Goal: Task Accomplishment & Management: Manage account settings

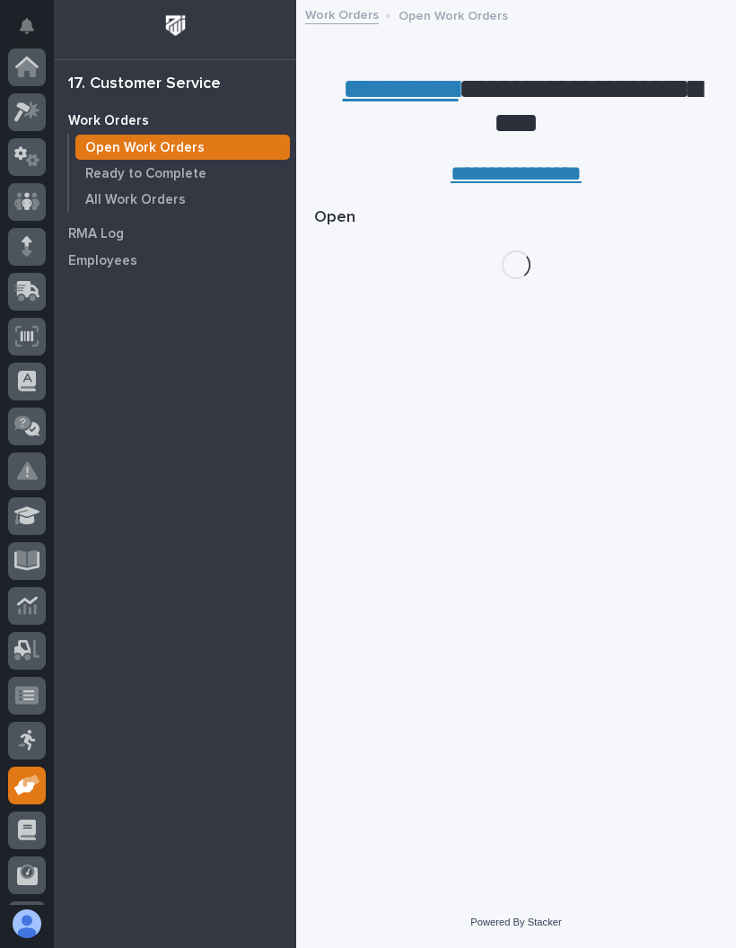
scroll to position [131, 0]
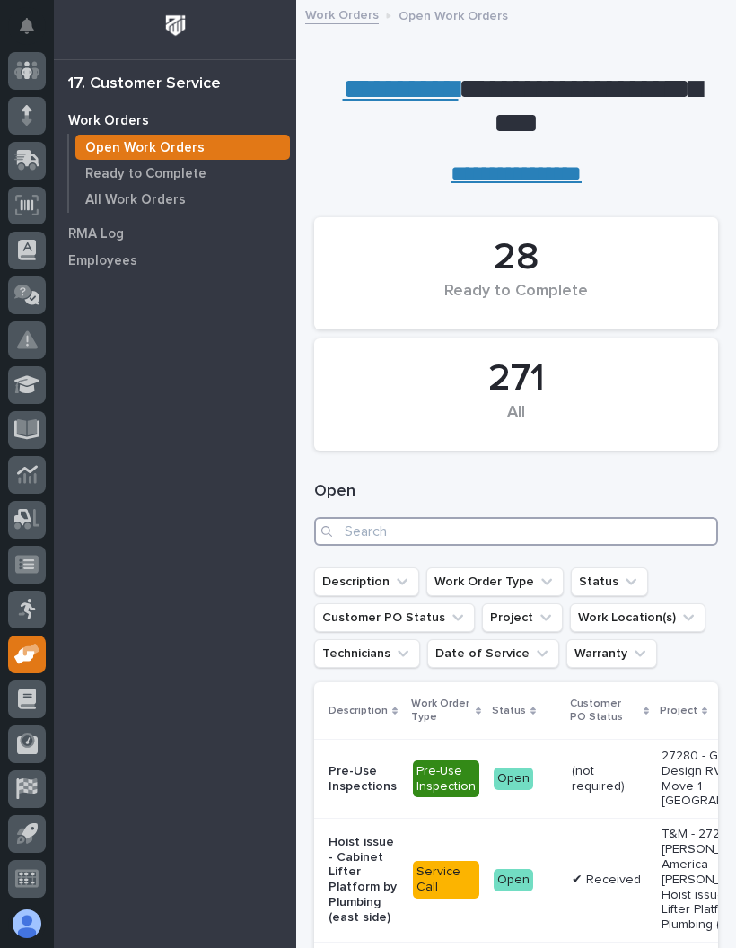
click at [582, 532] on input "Search" at bounding box center [516, 531] width 404 height 29
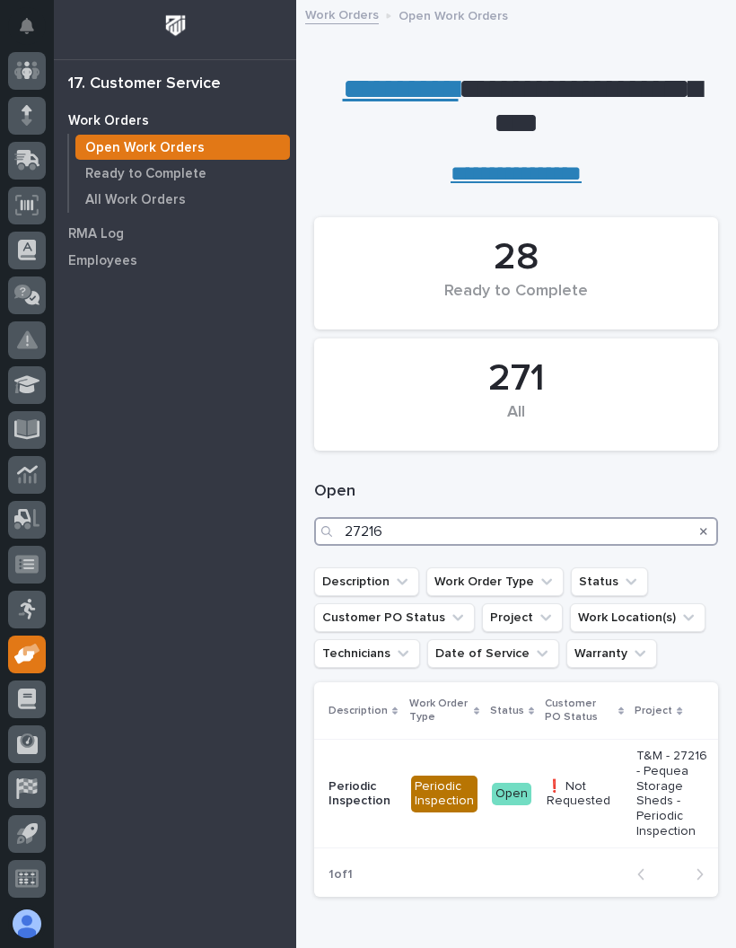
type input "27216"
click at [662, 489] on h1 "Open" at bounding box center [516, 492] width 404 height 22
click at [629, 785] on td "T&M - 27216 - Pequea Storage Sheds - Periodic Inspection" at bounding box center [674, 794] width 90 height 109
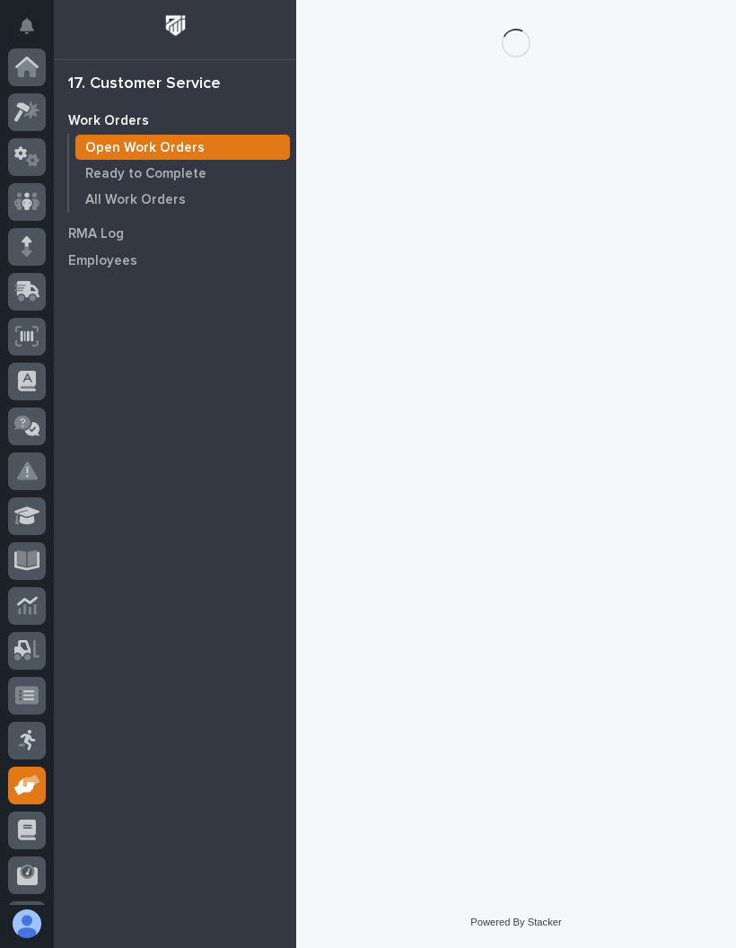
scroll to position [131, 0]
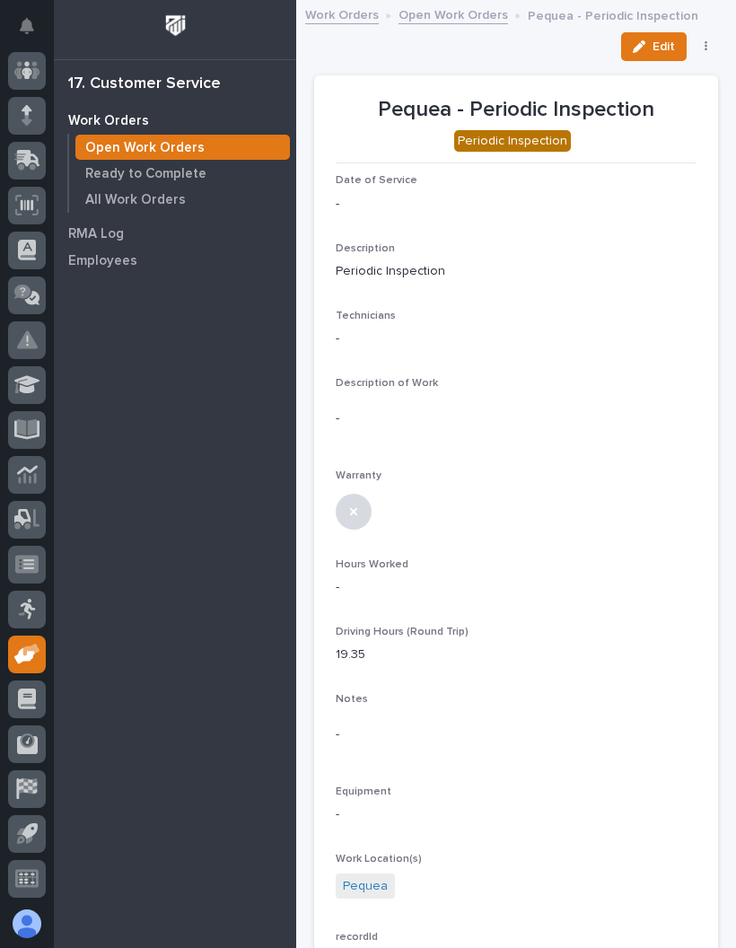
click at [644, 42] on icon "button" at bounding box center [639, 46] width 13 height 13
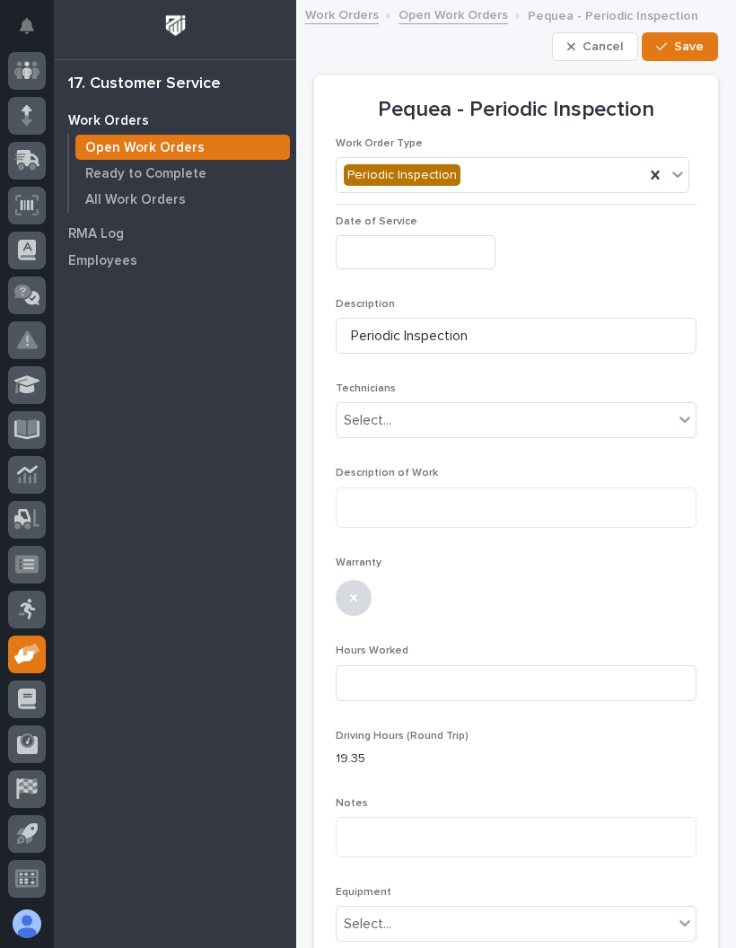
click at [450, 253] on input "text" at bounding box center [416, 251] width 160 height 33
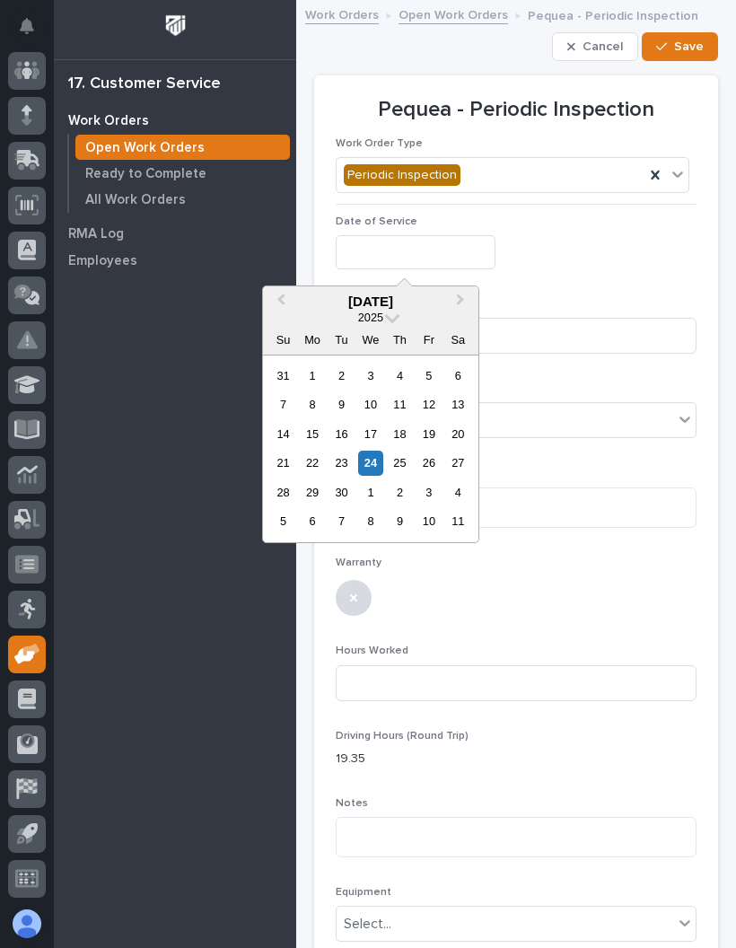
click at [377, 456] on div "24" at bounding box center [370, 463] width 24 height 24
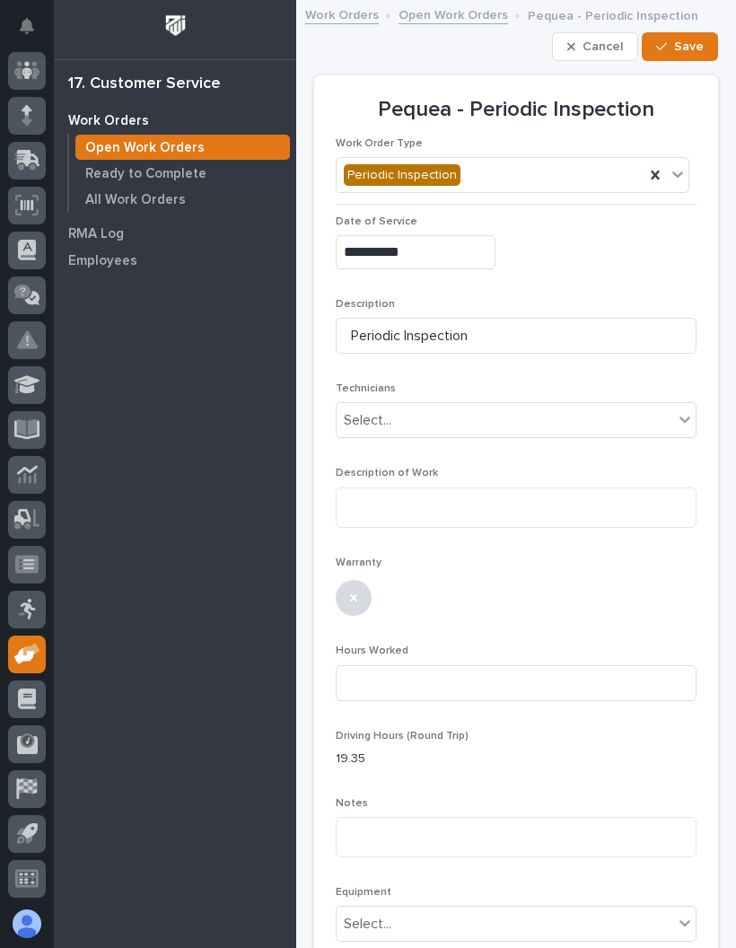
type input "**********"
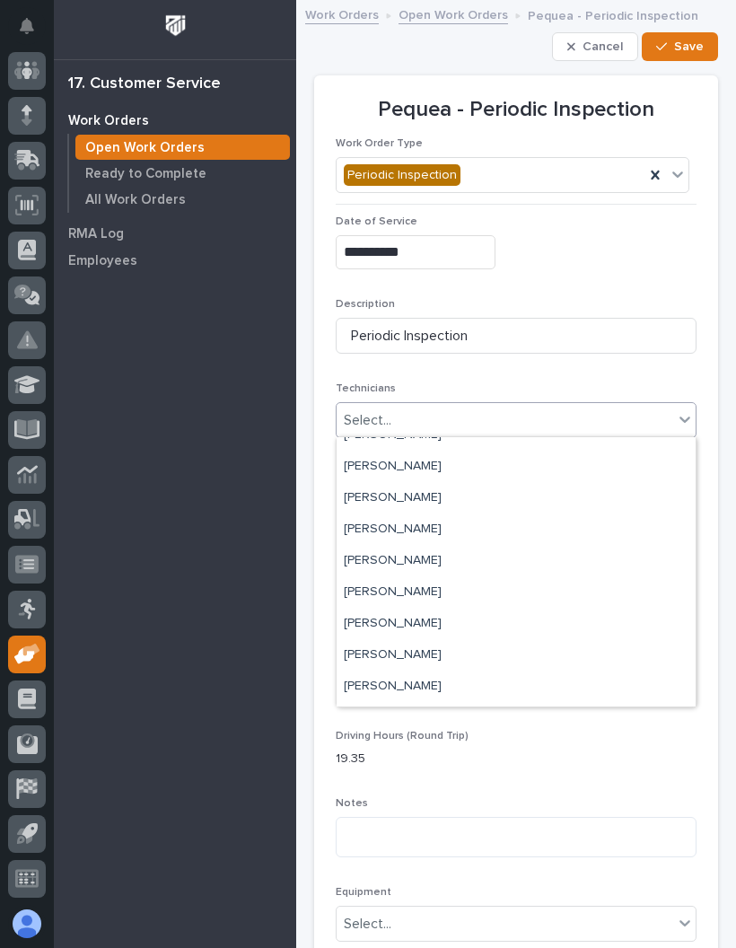
scroll to position [175, 0]
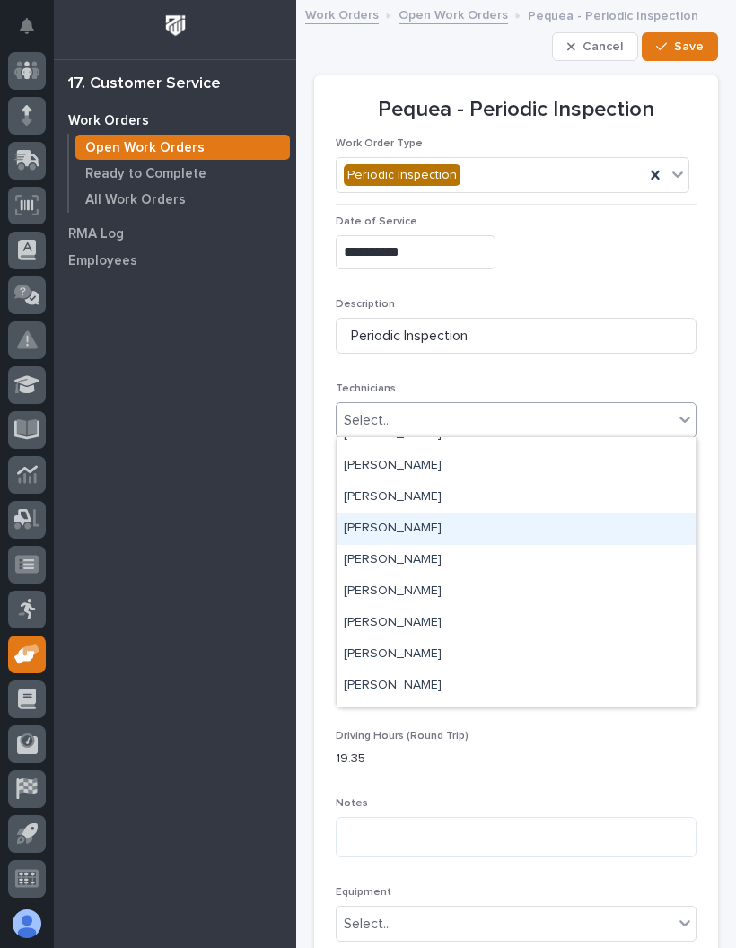
click at [508, 528] on div "[PERSON_NAME]" at bounding box center [516, 528] width 359 height 31
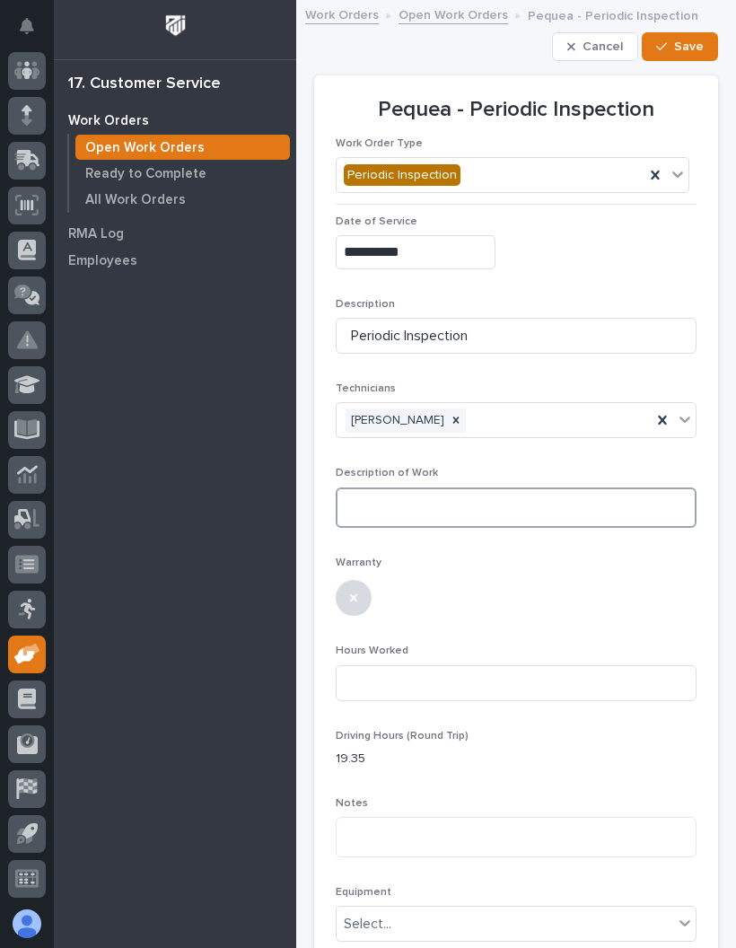
click at [519, 503] on textarea at bounding box center [516, 507] width 361 height 40
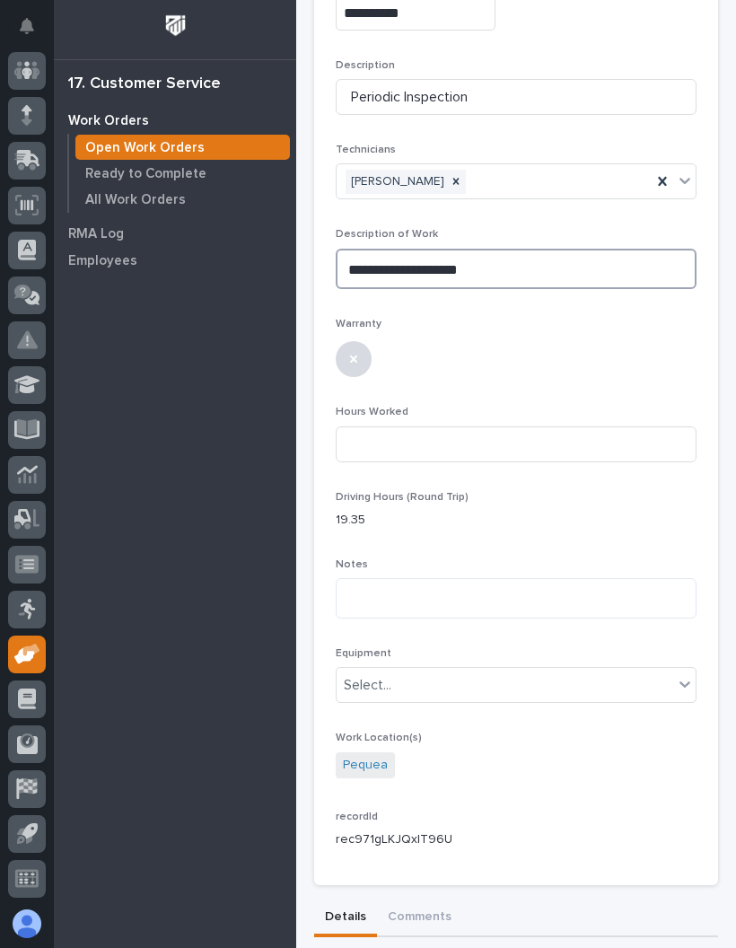
scroll to position [262, 0]
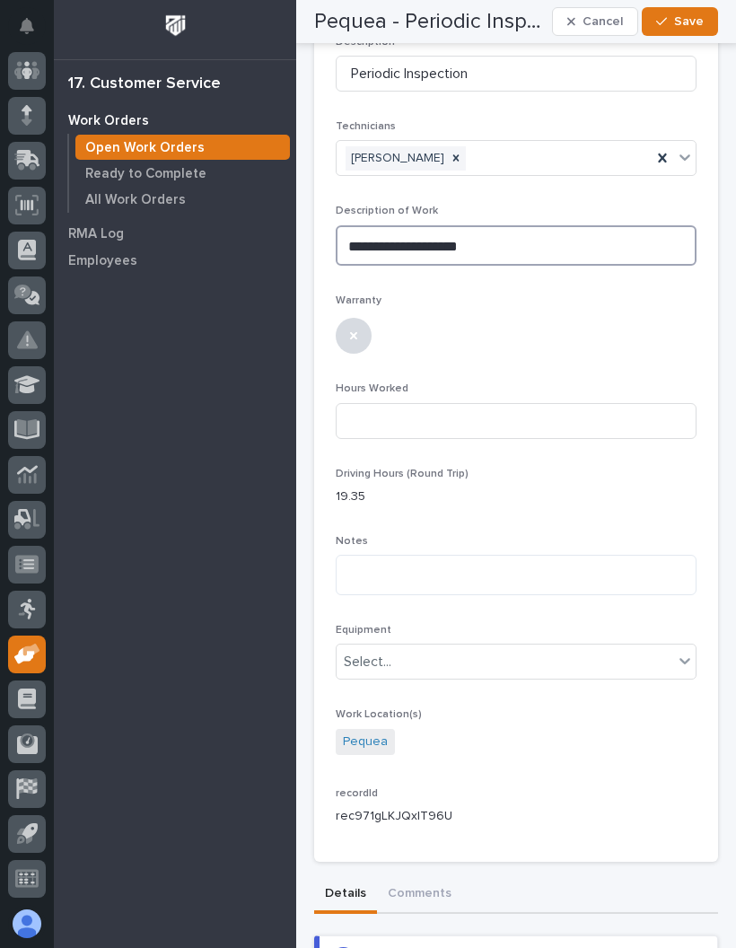
type textarea "**********"
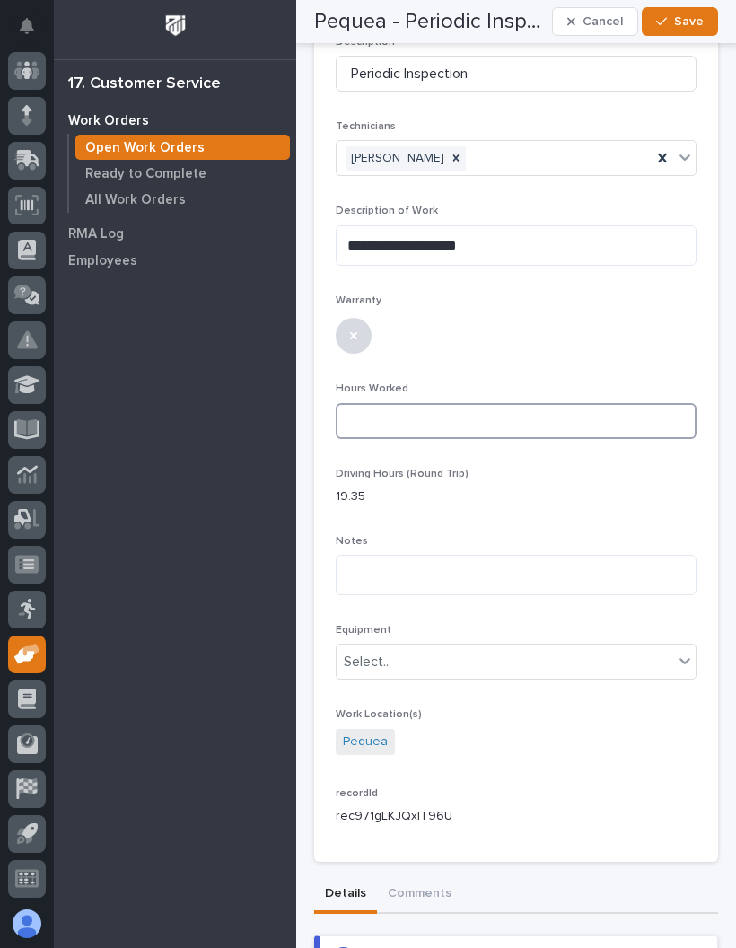
click at [505, 422] on input at bounding box center [516, 421] width 361 height 36
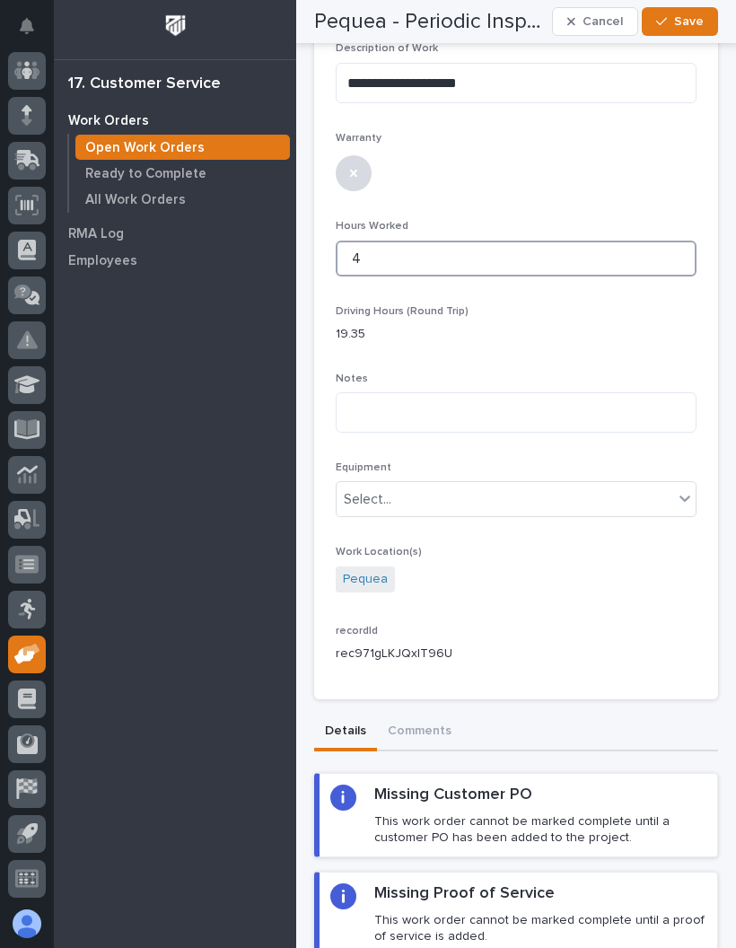
scroll to position [429, 0]
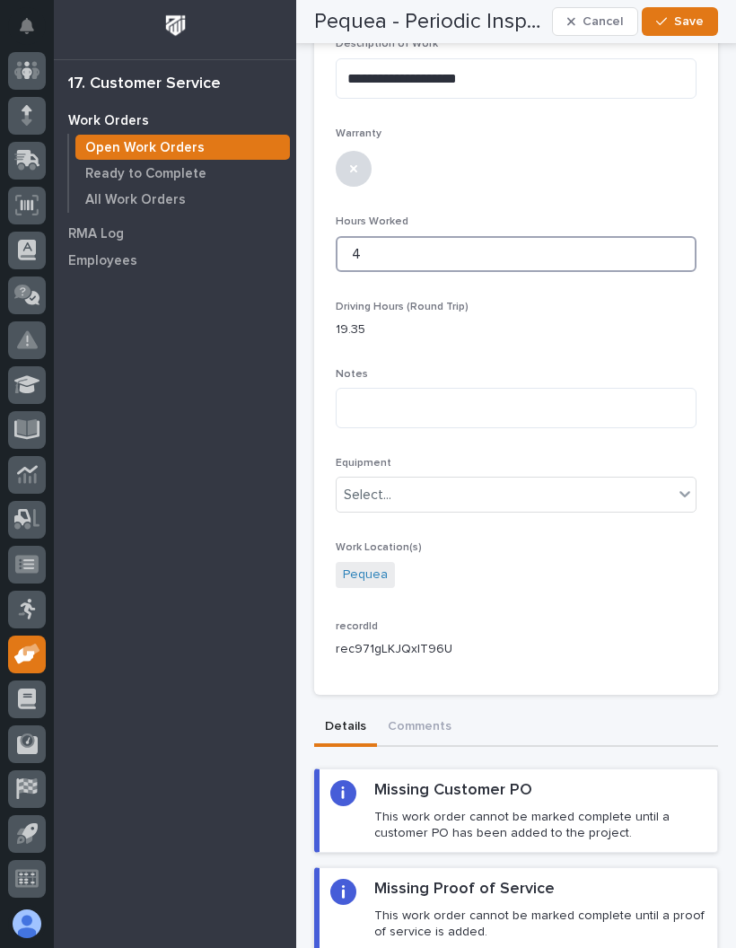
type input "4"
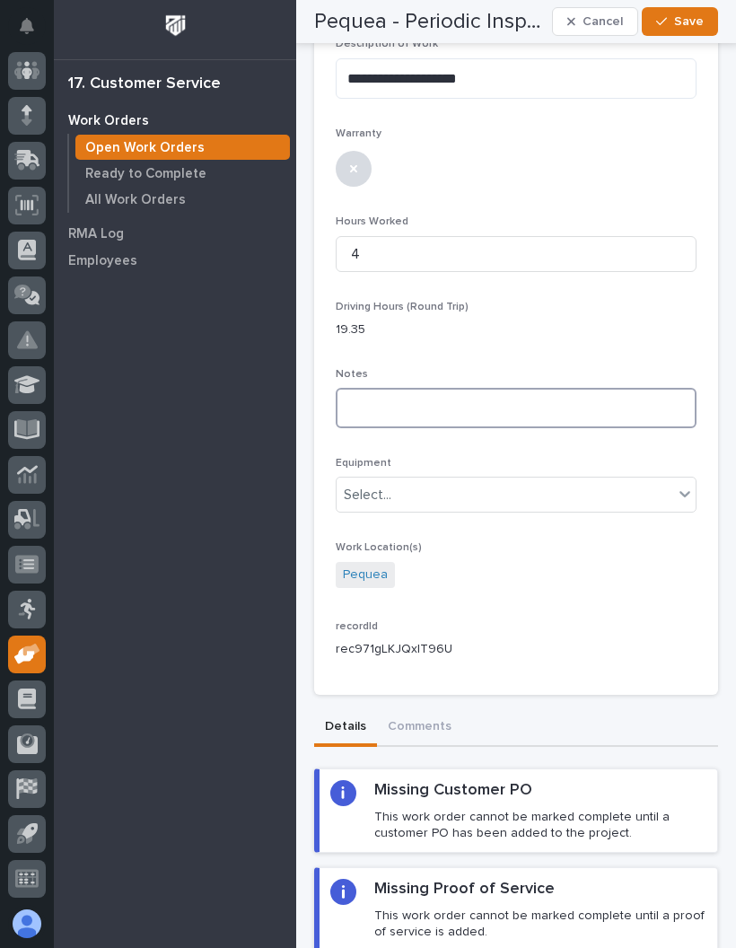
click at [545, 417] on textarea at bounding box center [516, 408] width 361 height 40
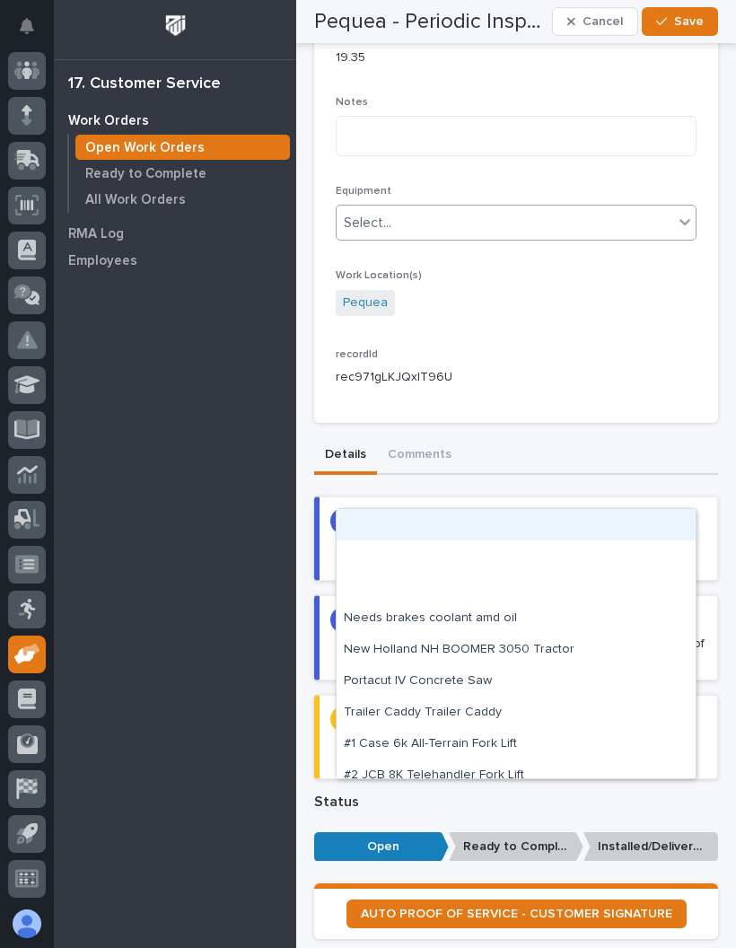
scroll to position [724, 0]
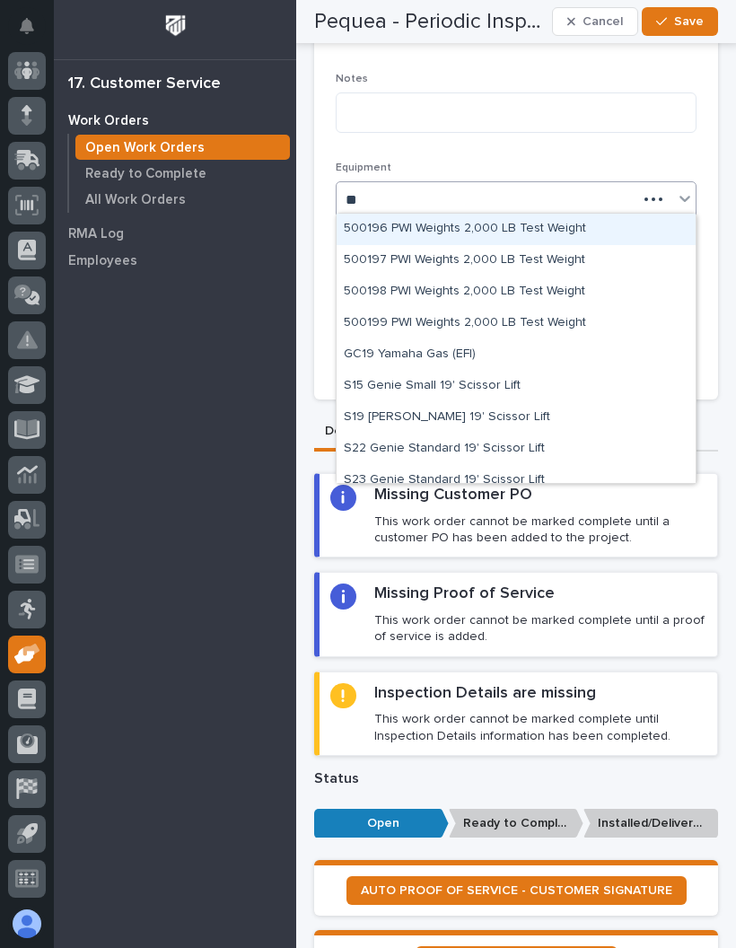
click at [526, 417] on div "S19 [PERSON_NAME] 19' Scissor Lift" at bounding box center [516, 417] width 359 height 31
type input "**"
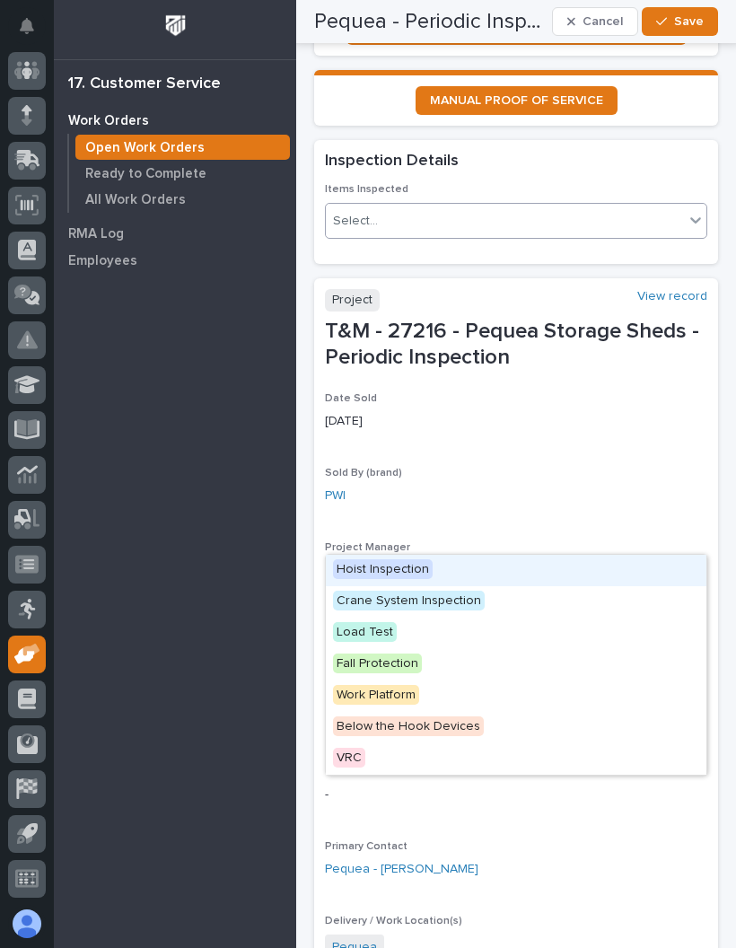
scroll to position [1587, 0]
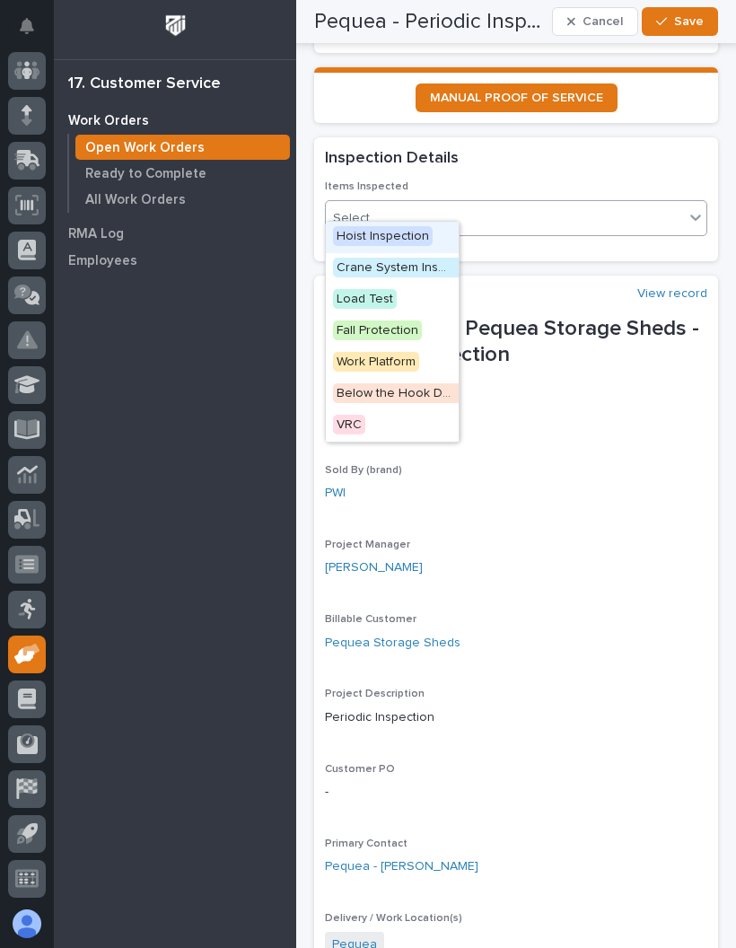
click at [417, 231] on span "Hoist Inspection" at bounding box center [383, 236] width 100 height 20
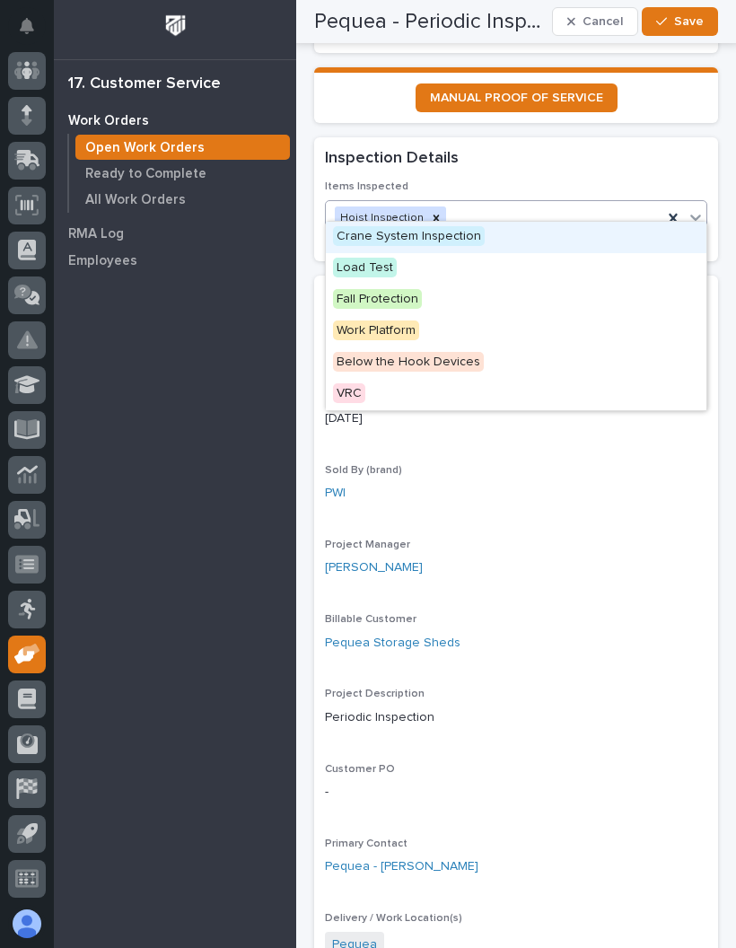
click at [458, 238] on span "Crane System Inspection" at bounding box center [409, 236] width 152 height 20
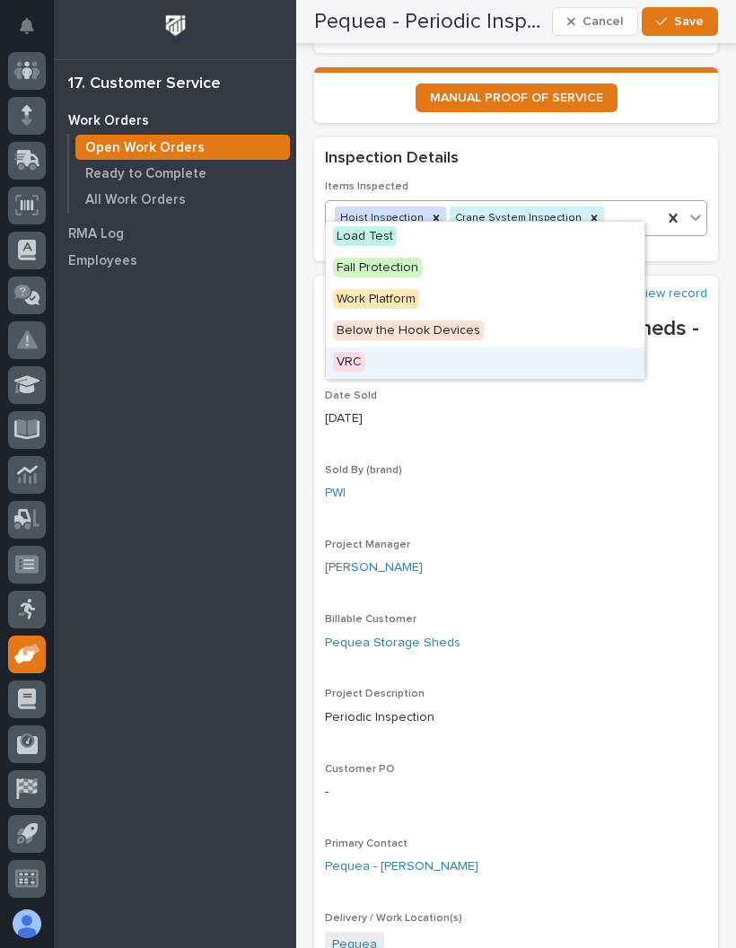
click at [499, 355] on div "VRC" at bounding box center [485, 362] width 319 height 31
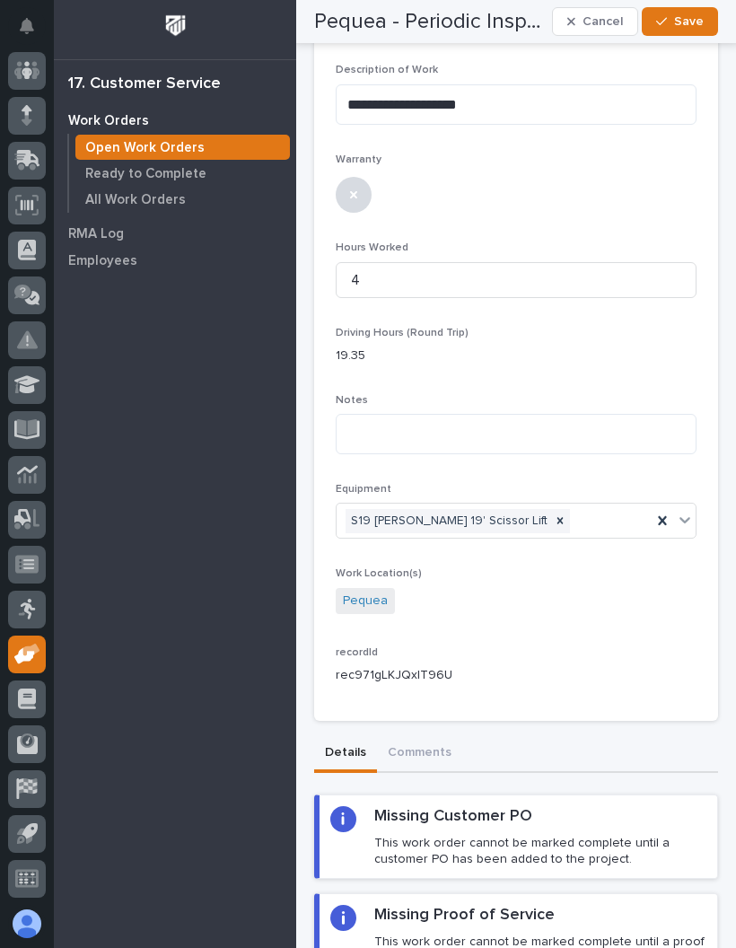
scroll to position [391, 0]
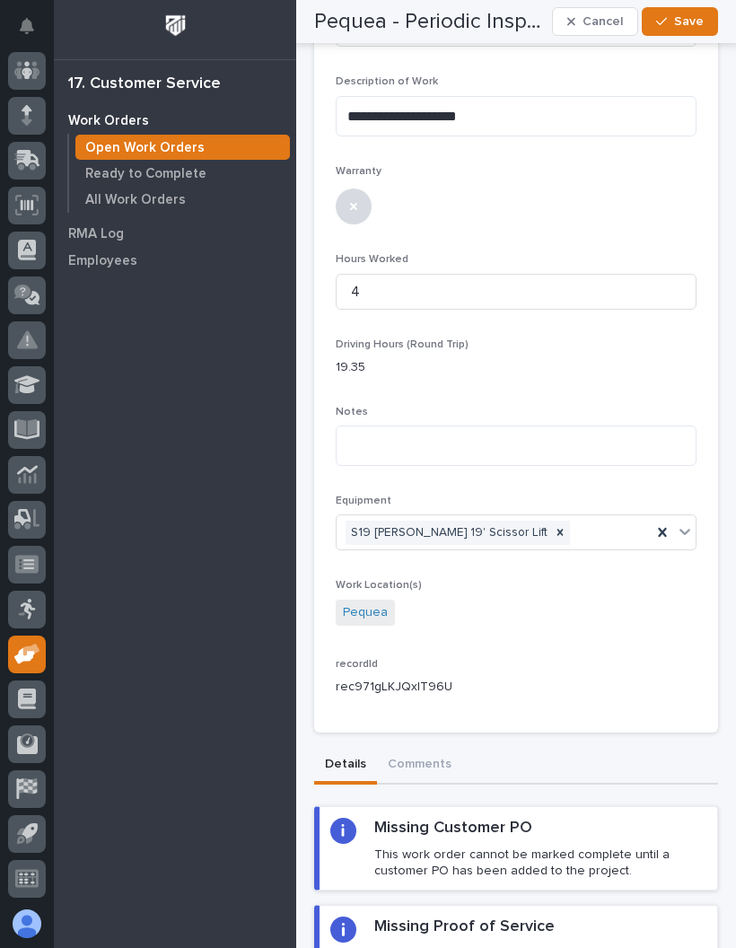
click at [696, 19] on span "Save" at bounding box center [689, 21] width 30 height 16
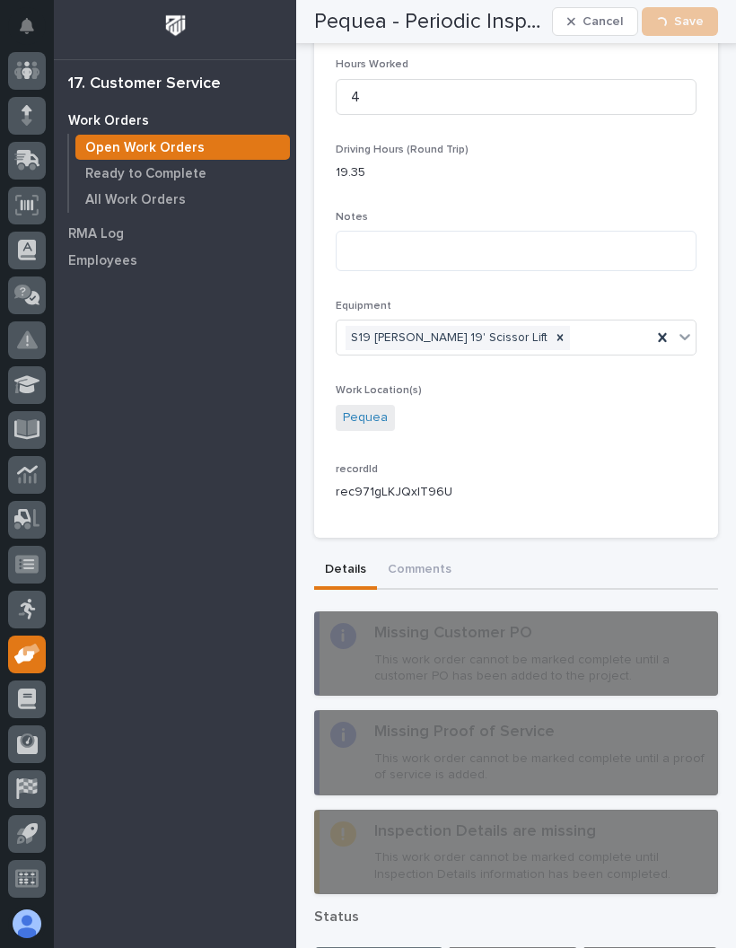
scroll to position [691, 0]
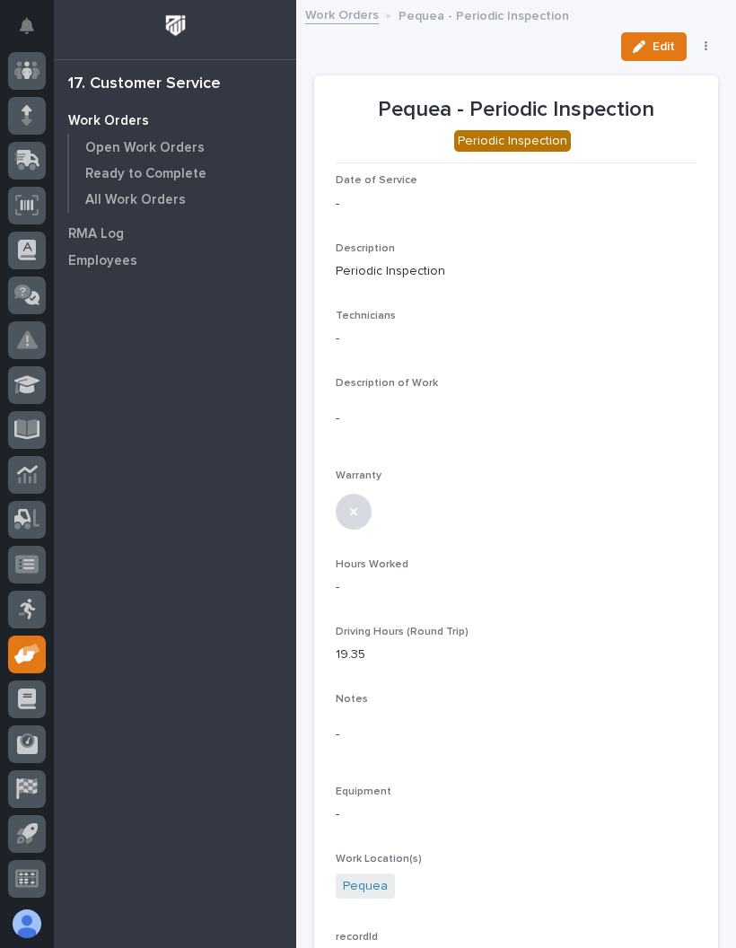
click at [660, 45] on span "Edit" at bounding box center [664, 47] width 22 height 16
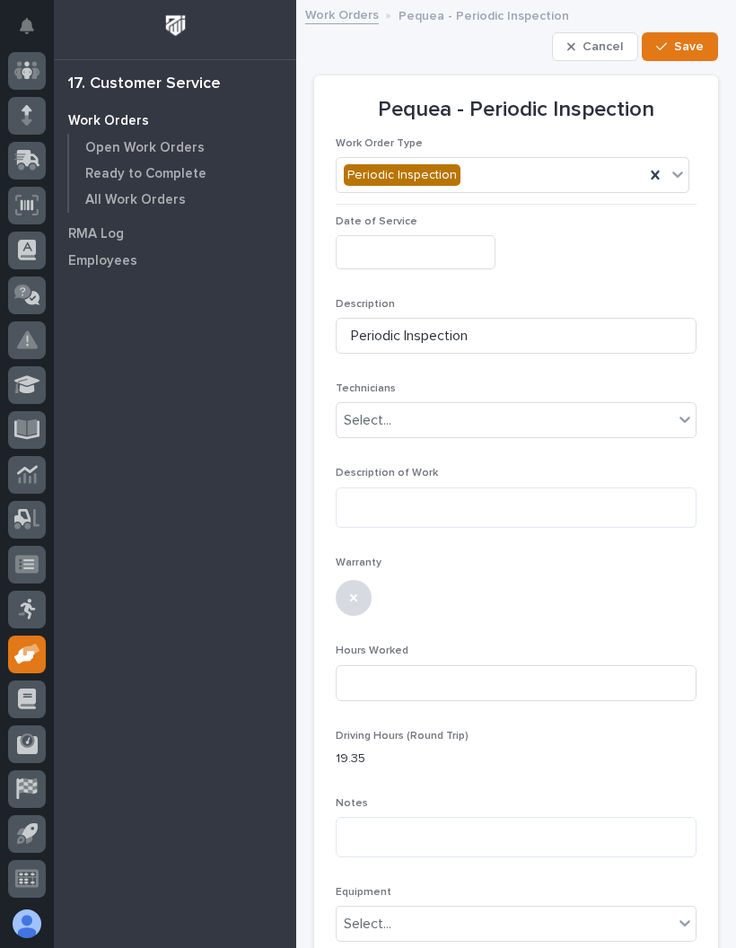
click at [459, 245] on input "text" at bounding box center [416, 251] width 160 height 33
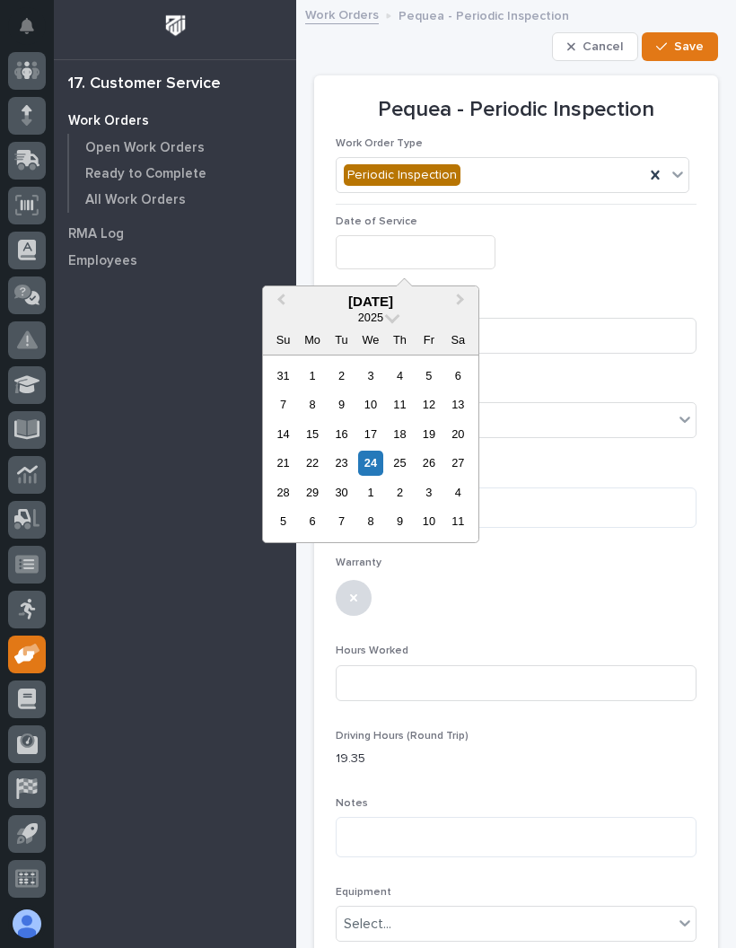
click at [376, 457] on div "24" at bounding box center [370, 463] width 24 height 24
type input "**********"
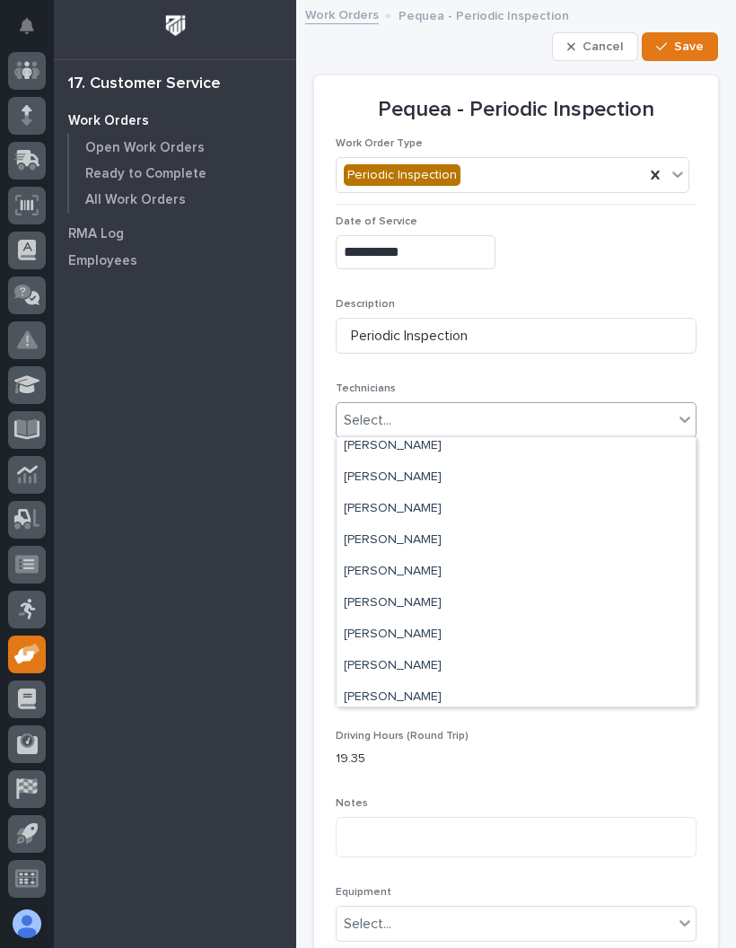
scroll to position [197, 0]
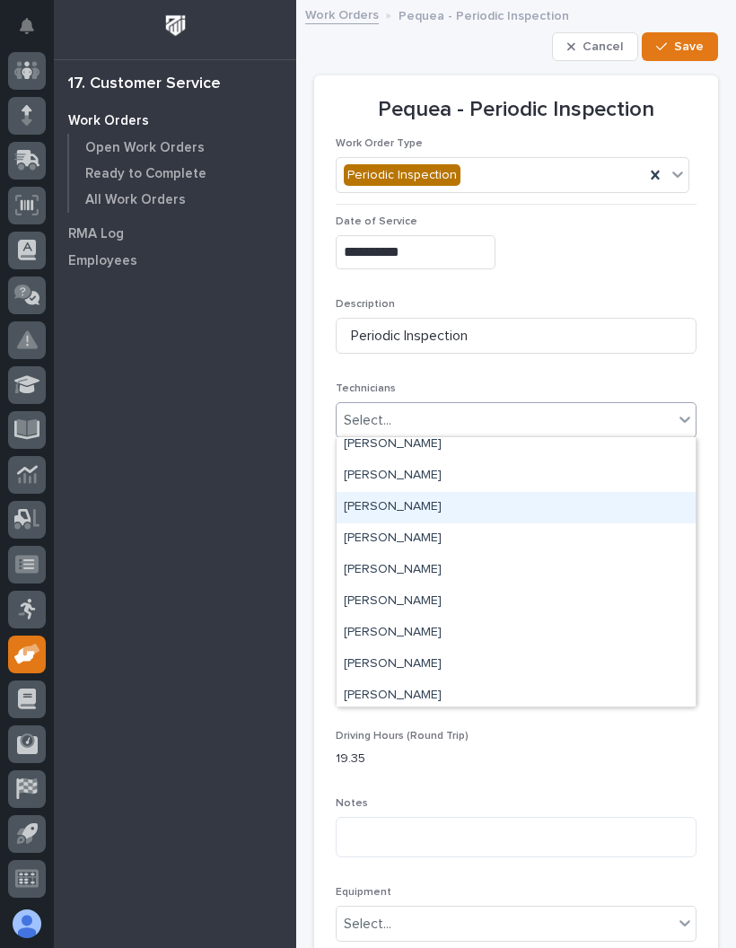
click at [496, 505] on div "[PERSON_NAME]" at bounding box center [516, 507] width 359 height 31
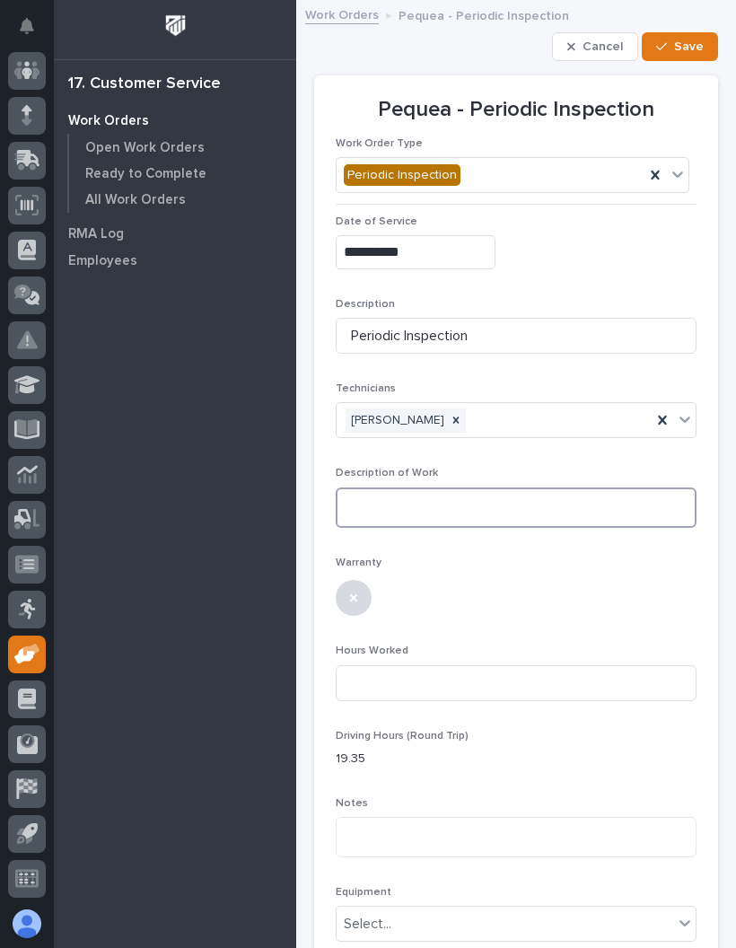
click at [505, 500] on textarea at bounding box center [516, 507] width 361 height 40
type textarea "*"
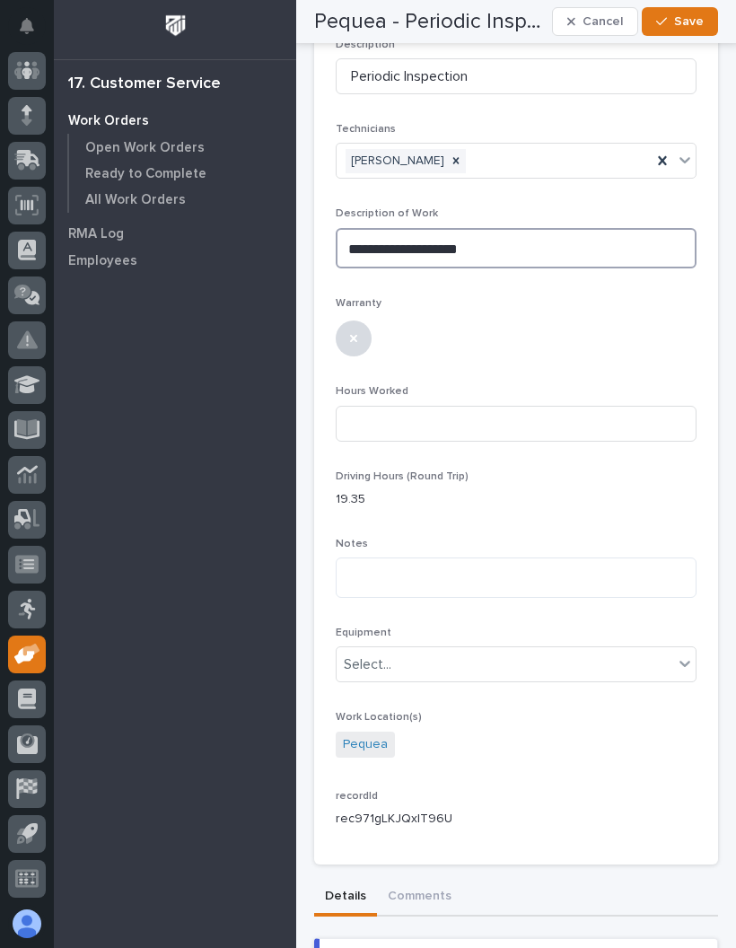
scroll to position [270, 0]
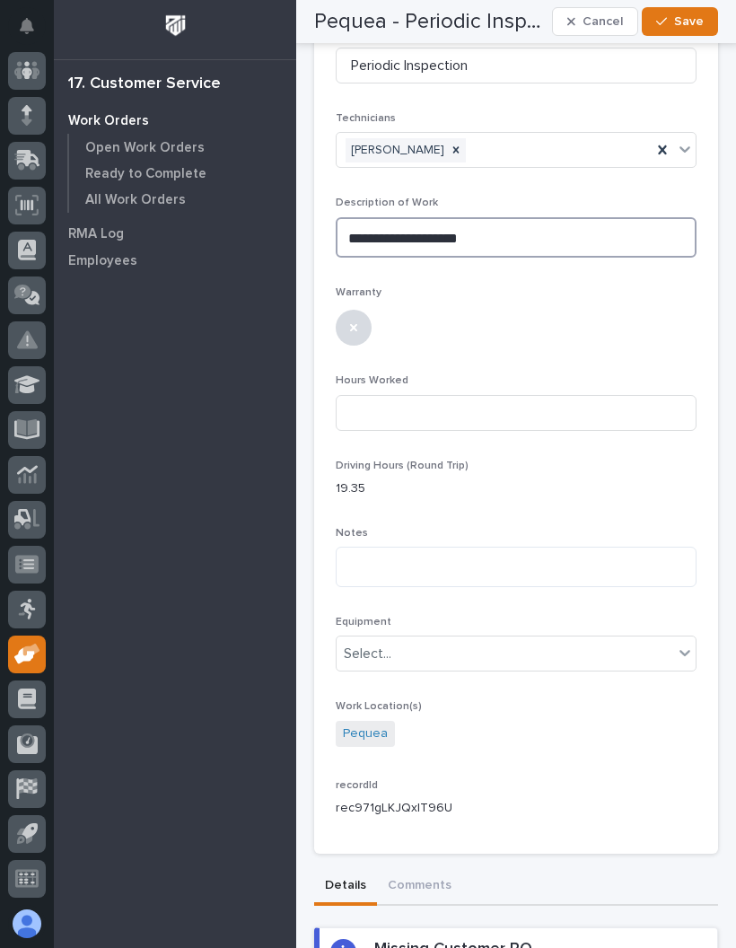
type textarea "**********"
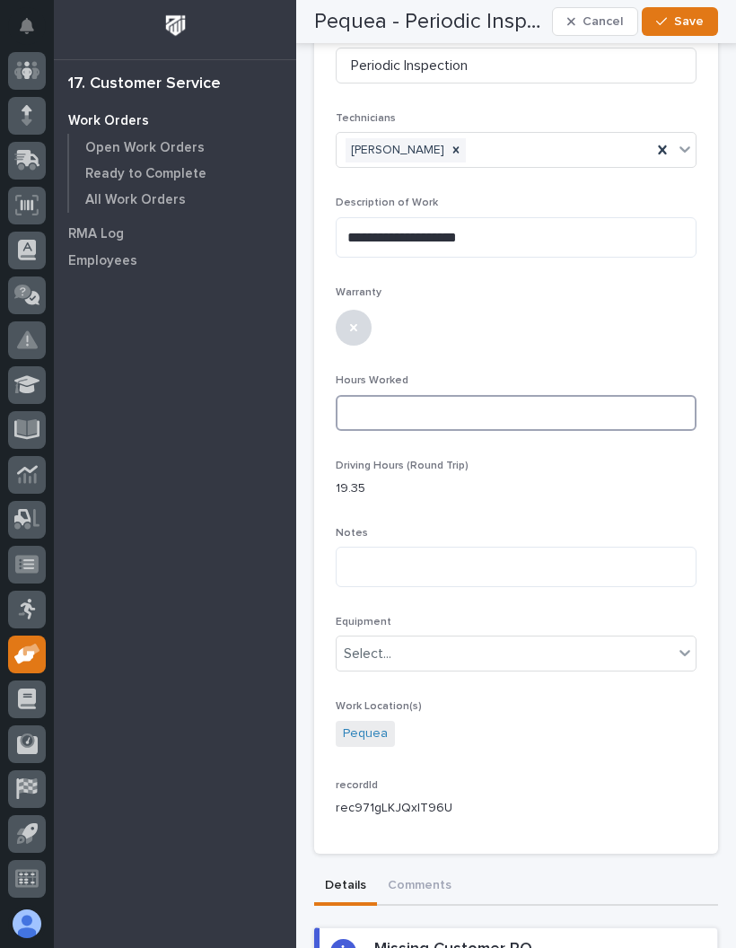
click at [524, 410] on input at bounding box center [516, 413] width 361 height 36
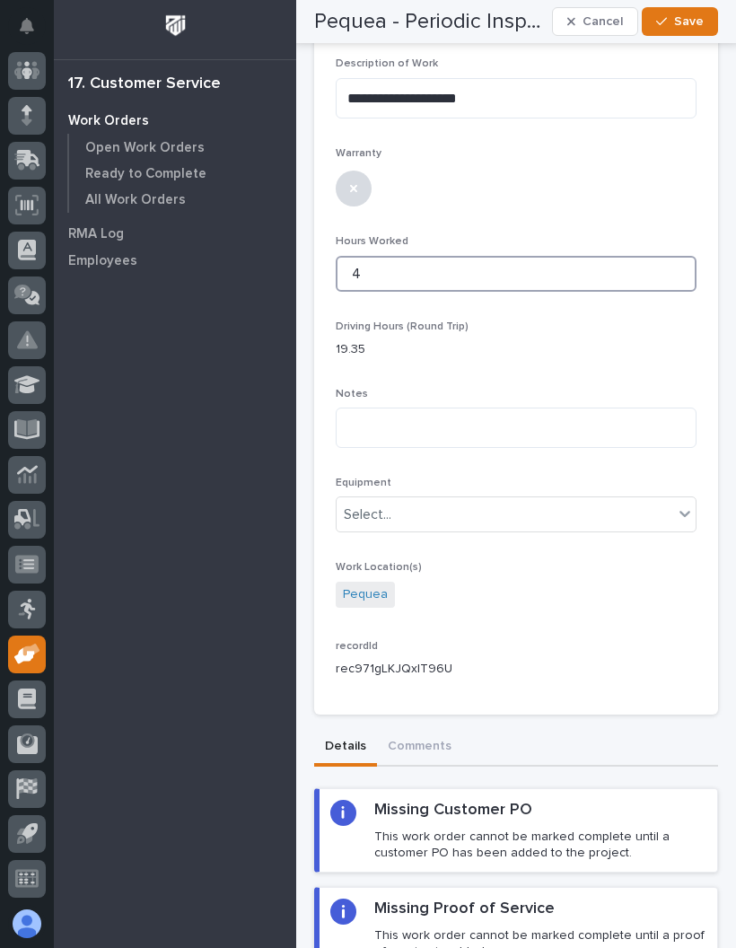
scroll to position [452, 0]
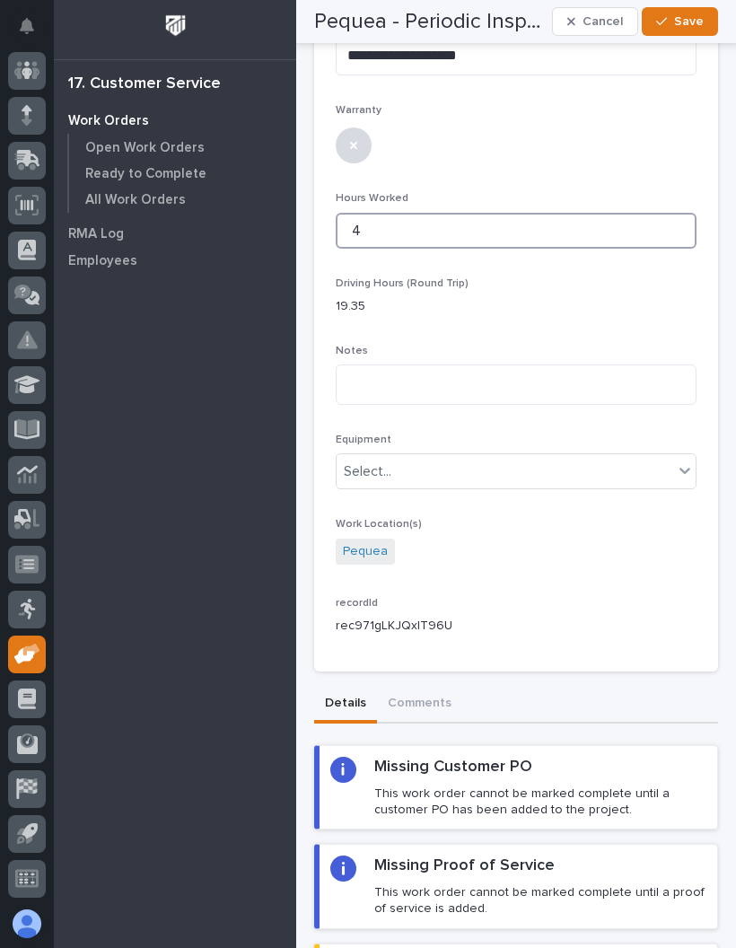
type input "4"
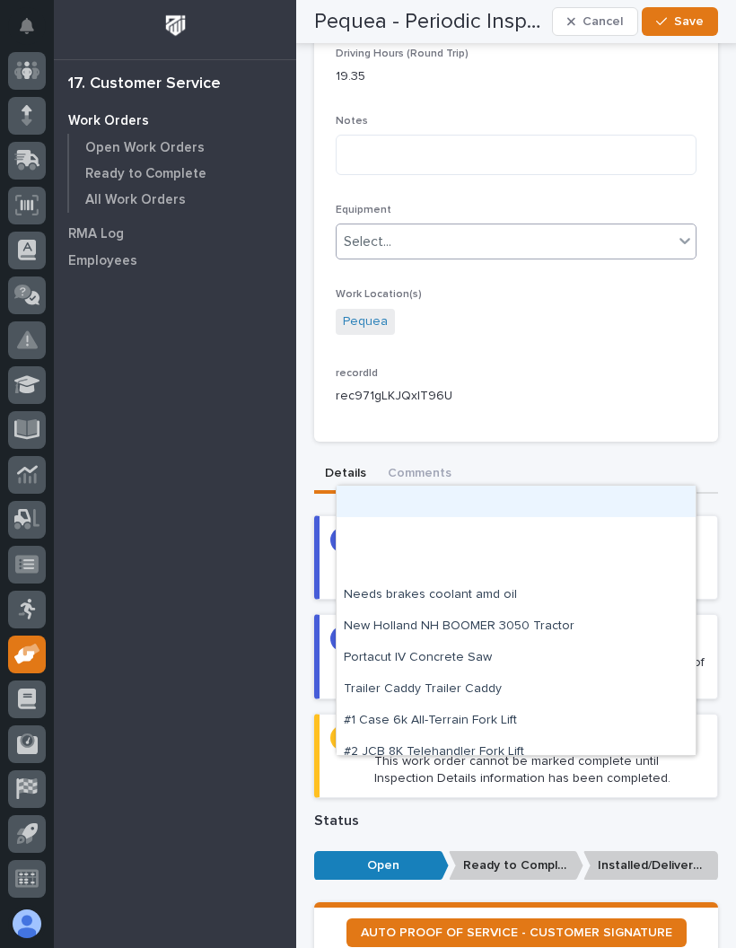
scroll to position [686, 0]
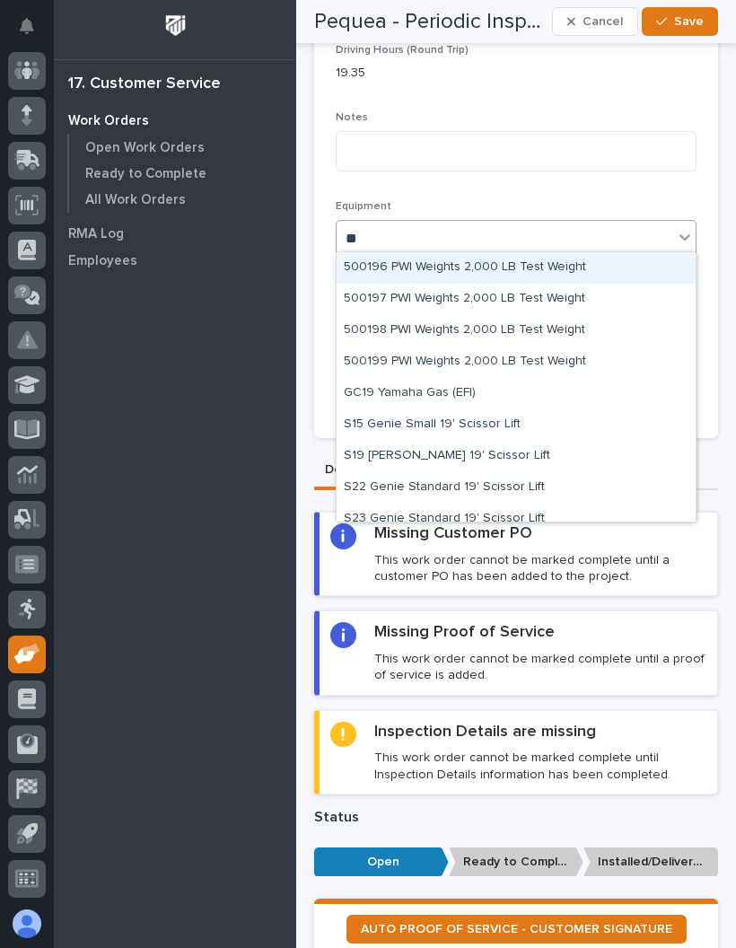
click at [514, 448] on div "S19 [PERSON_NAME] 19' Scissor Lift" at bounding box center [516, 456] width 359 height 31
type input "**"
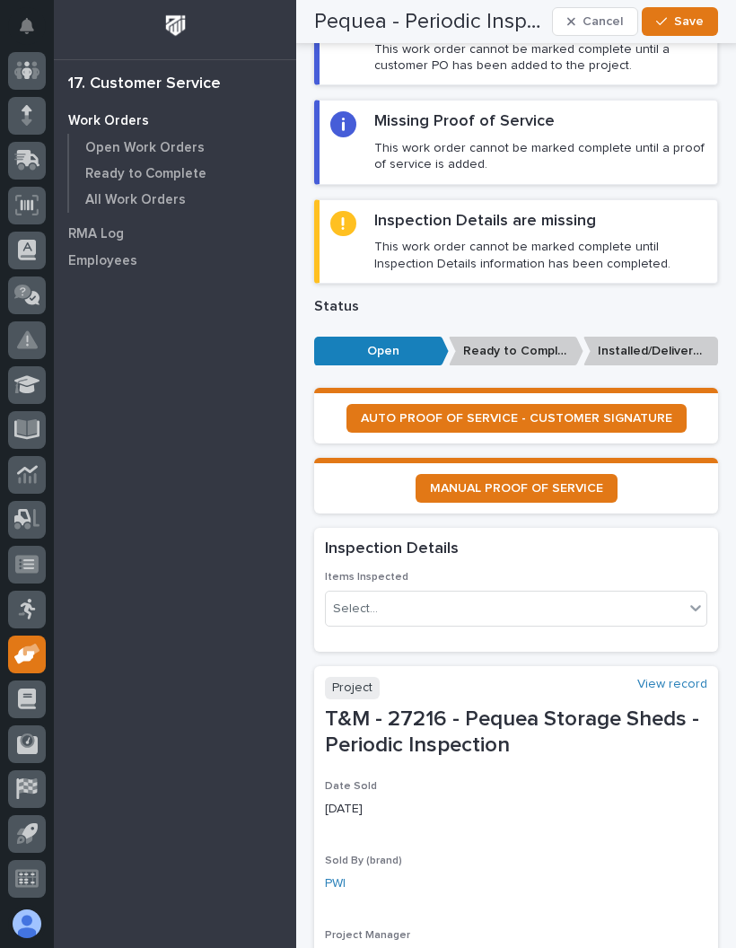
scroll to position [1389, 0]
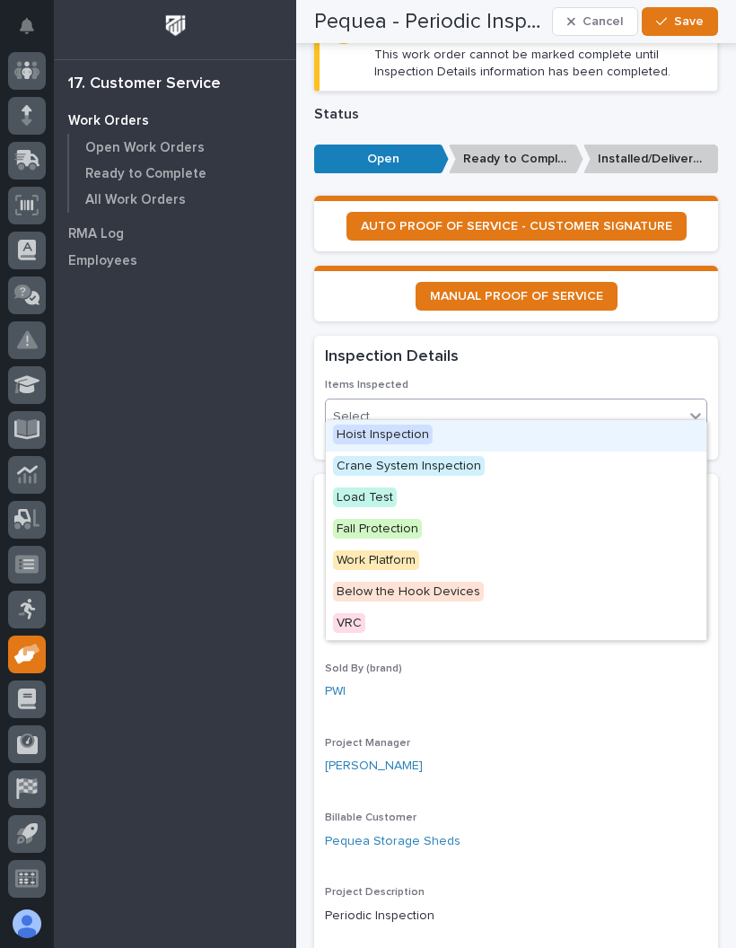
click at [428, 436] on span "Hoist Inspection" at bounding box center [383, 435] width 100 height 20
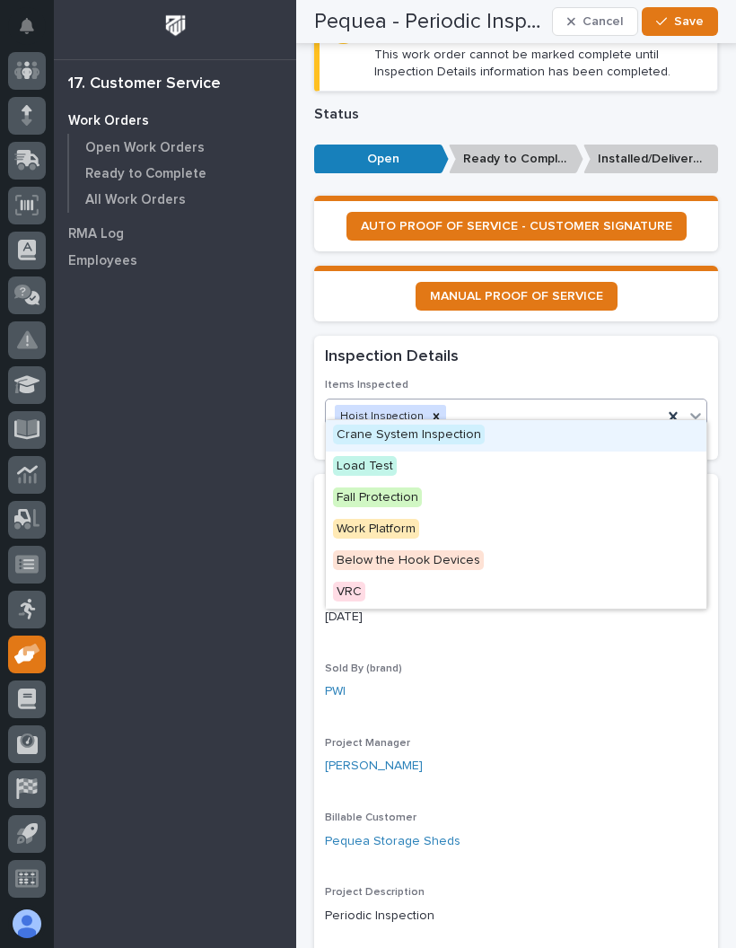
click at [493, 434] on div "Crane System Inspection" at bounding box center [516, 435] width 381 height 31
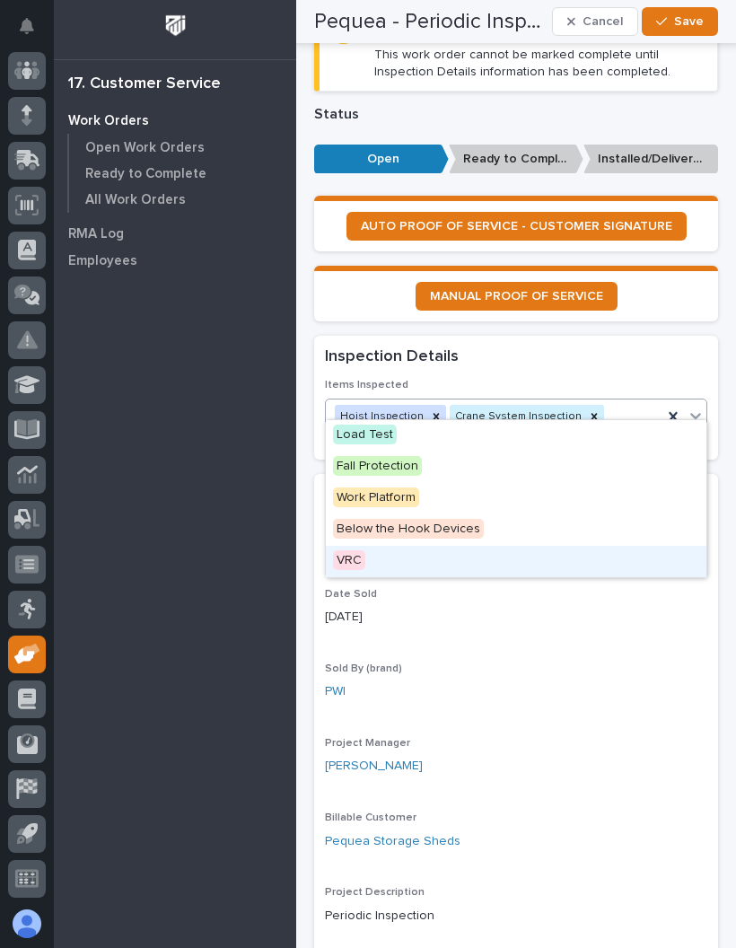
click at [585, 554] on div "VRC" at bounding box center [516, 561] width 381 height 31
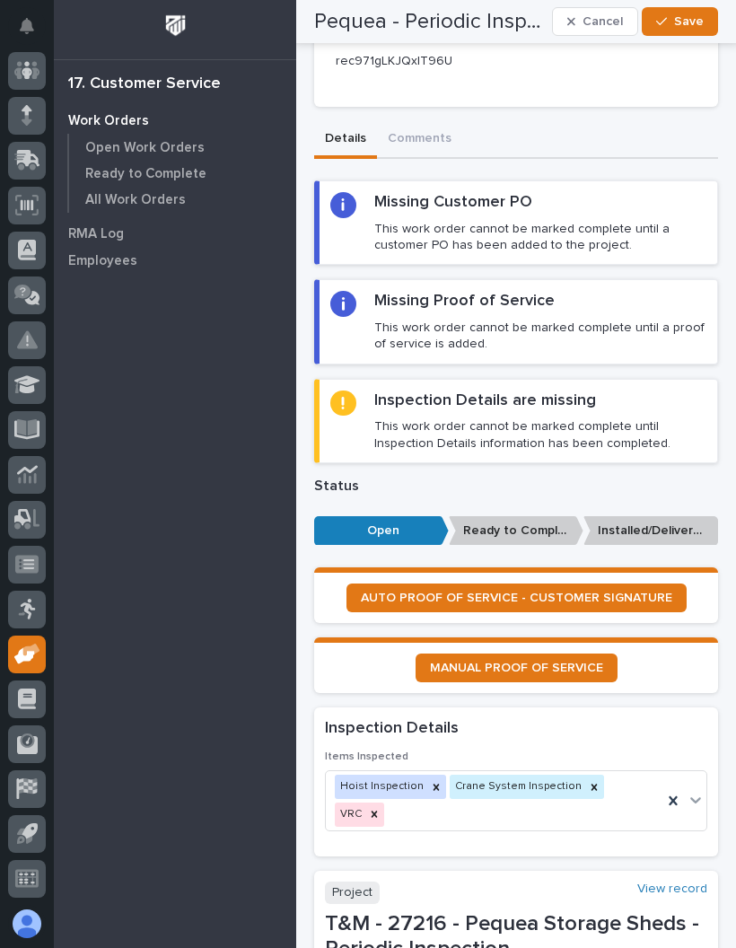
scroll to position [1013, 0]
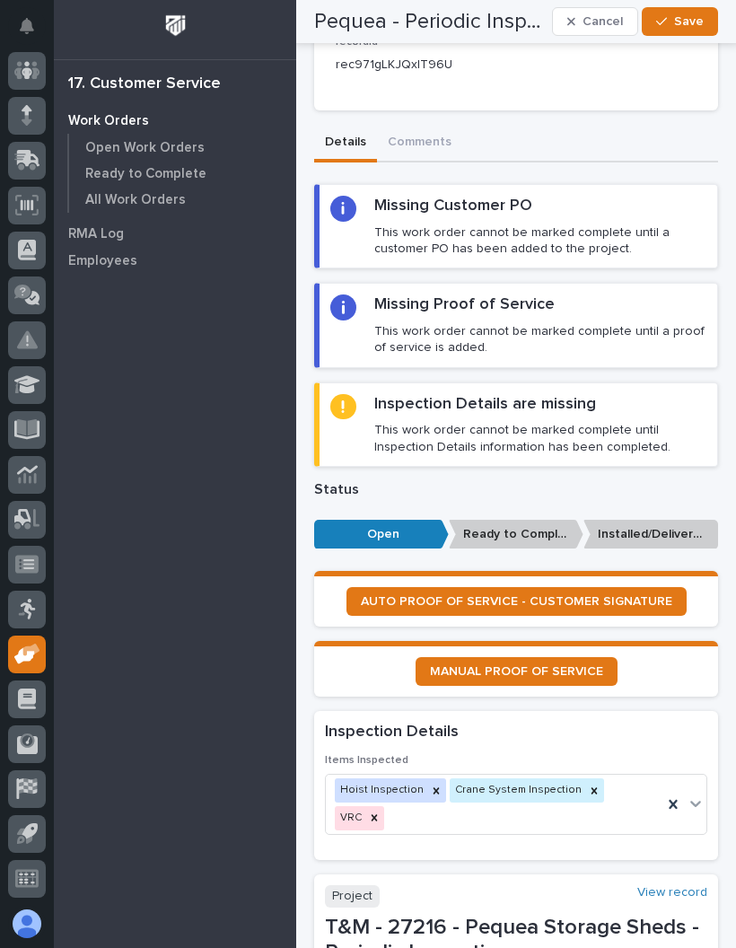
click at [698, 21] on span "Save" at bounding box center [689, 21] width 30 height 16
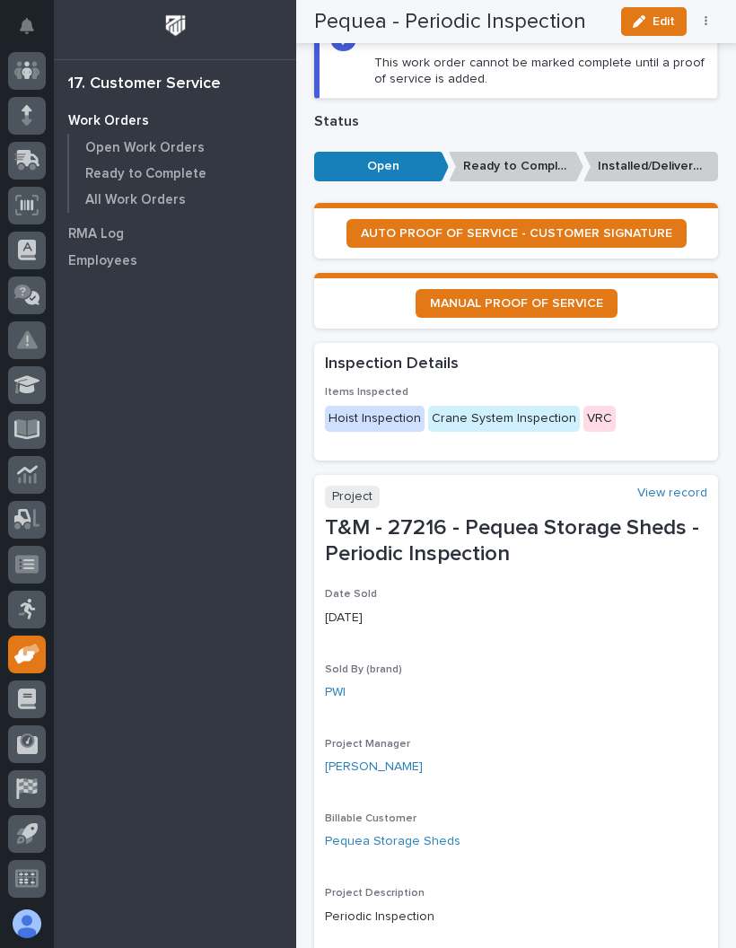
scroll to position [1142, 0]
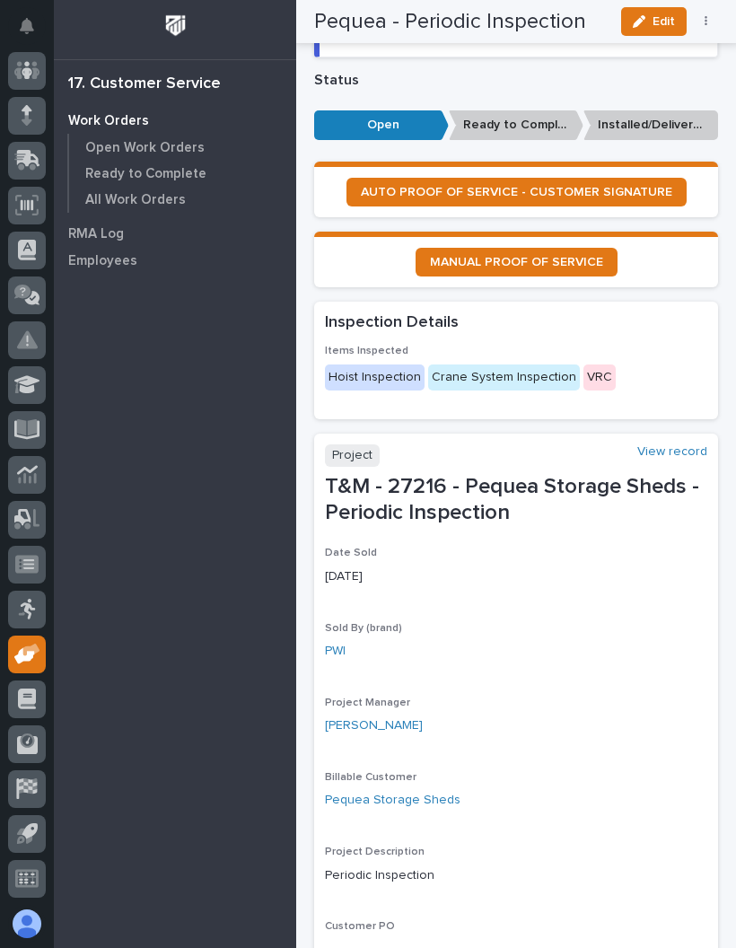
click at [576, 186] on span "AUTO PROOF OF SERVICE - CUSTOMER SIGNATURE" at bounding box center [516, 192] width 311 height 13
click at [677, 17] on button "Edit" at bounding box center [654, 21] width 66 height 29
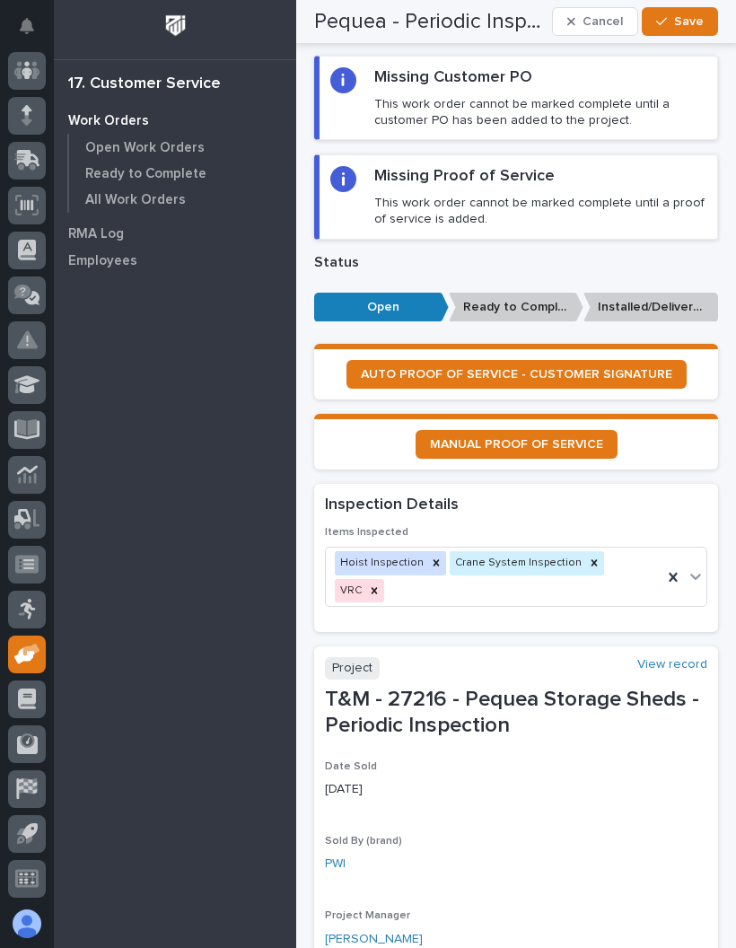
click at [691, 12] on button "Save" at bounding box center [680, 21] width 76 height 29
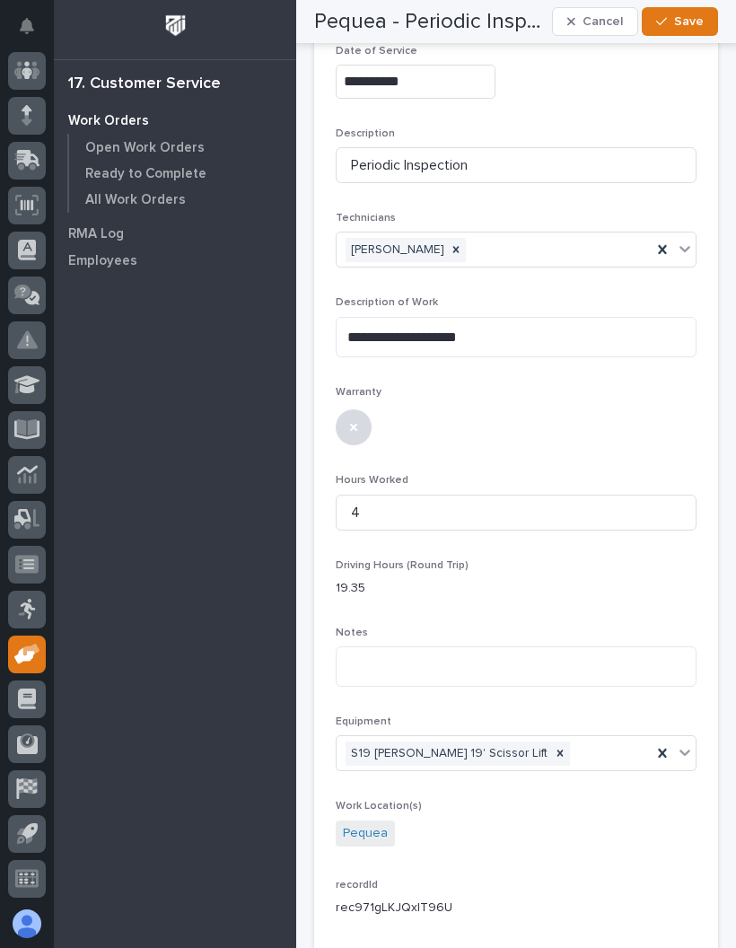
scroll to position [174, 0]
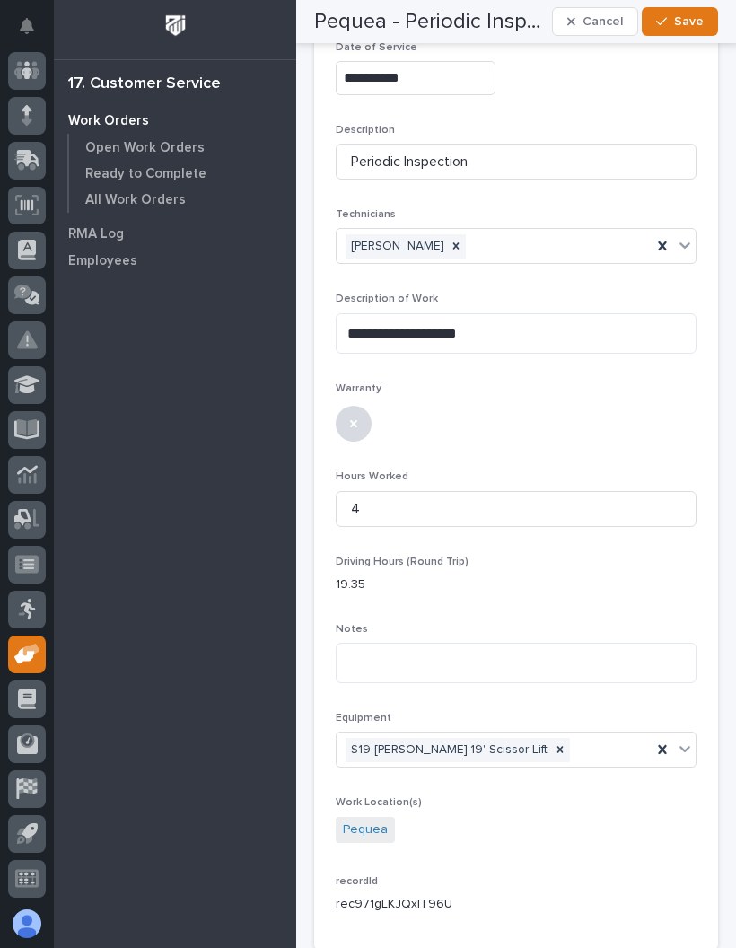
click at [680, 18] on span "Save" at bounding box center [689, 21] width 30 height 16
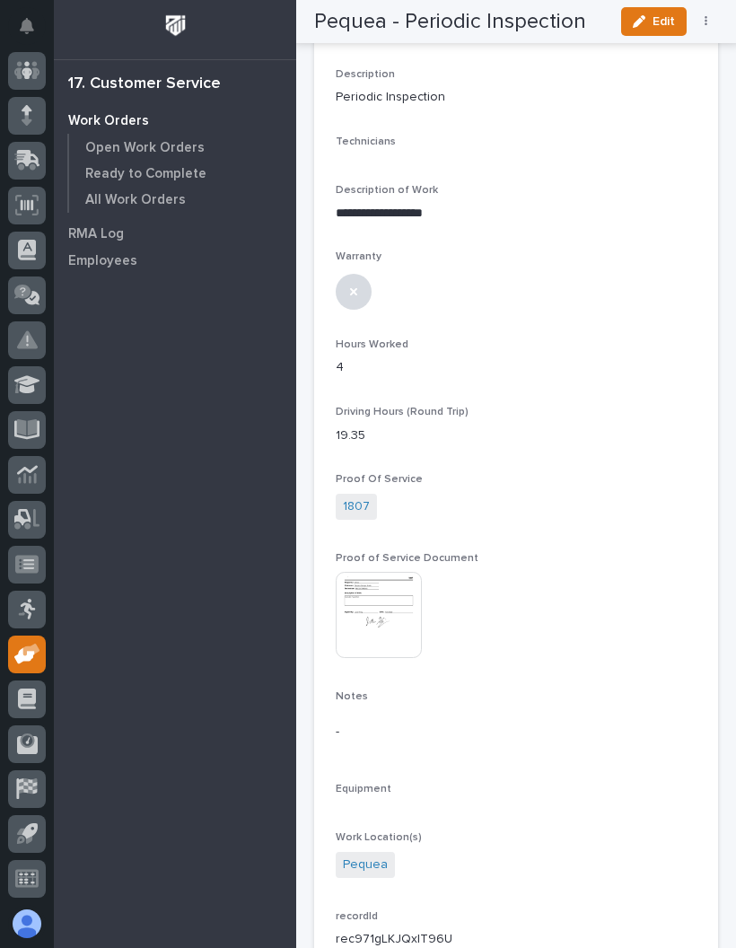
click at [707, 22] on button "button" at bounding box center [706, 21] width 25 height 13
click at [682, 46] on button "✔️ Work is Done" at bounding box center [651, 57] width 118 height 29
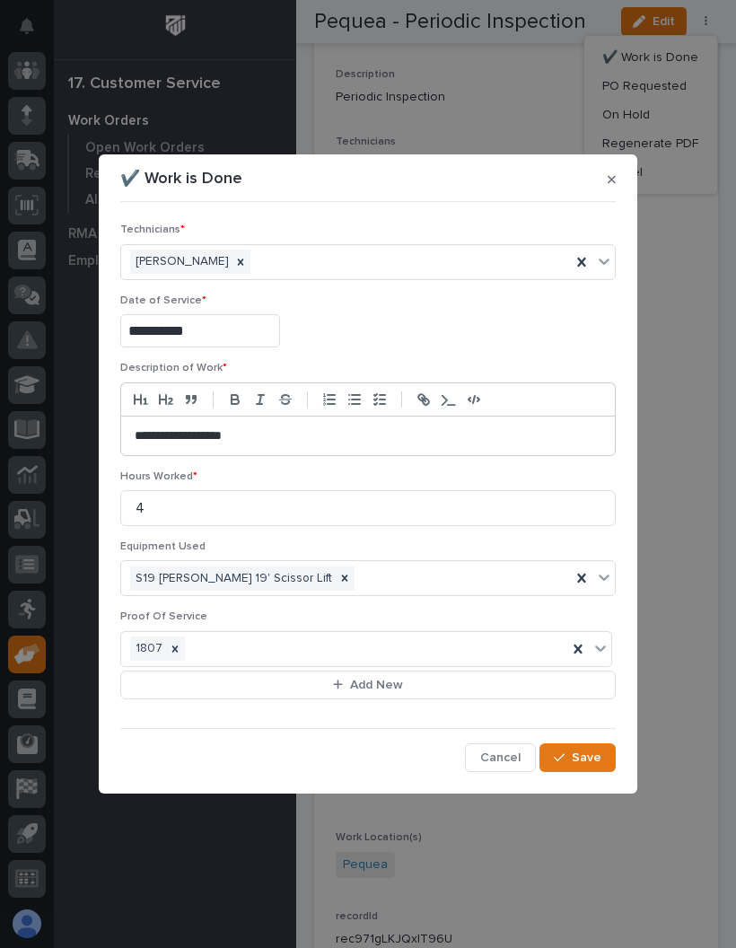
click at [581, 762] on span "Save" at bounding box center [587, 758] width 30 height 16
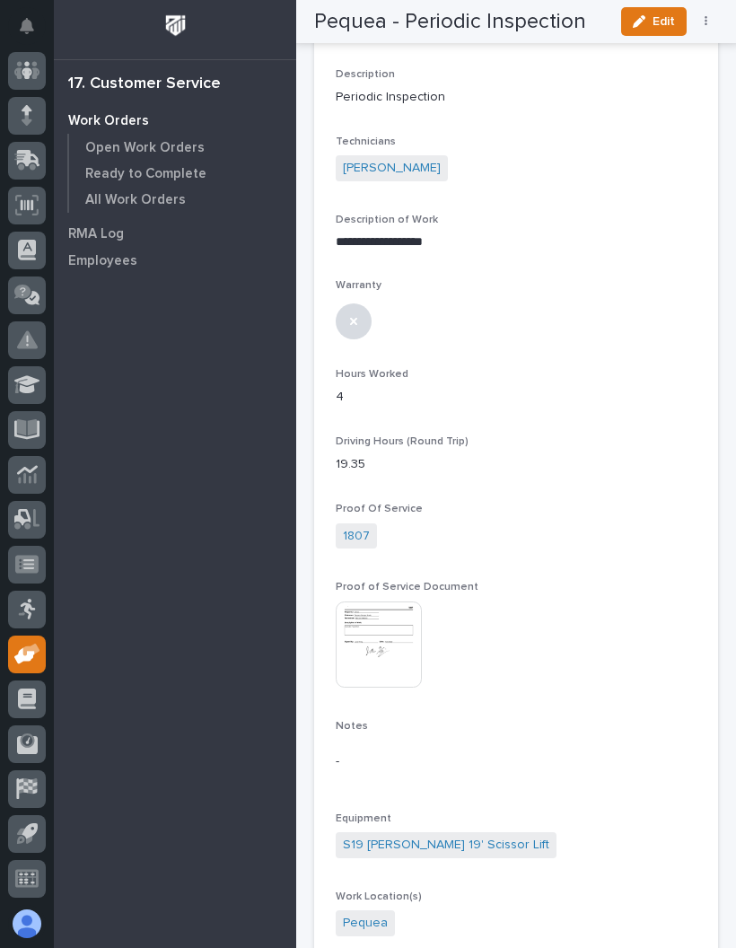
click at [708, 19] on button "button" at bounding box center [706, 21] width 25 height 13
click at [702, 313] on section "**********" at bounding box center [516, 472] width 404 height 1143
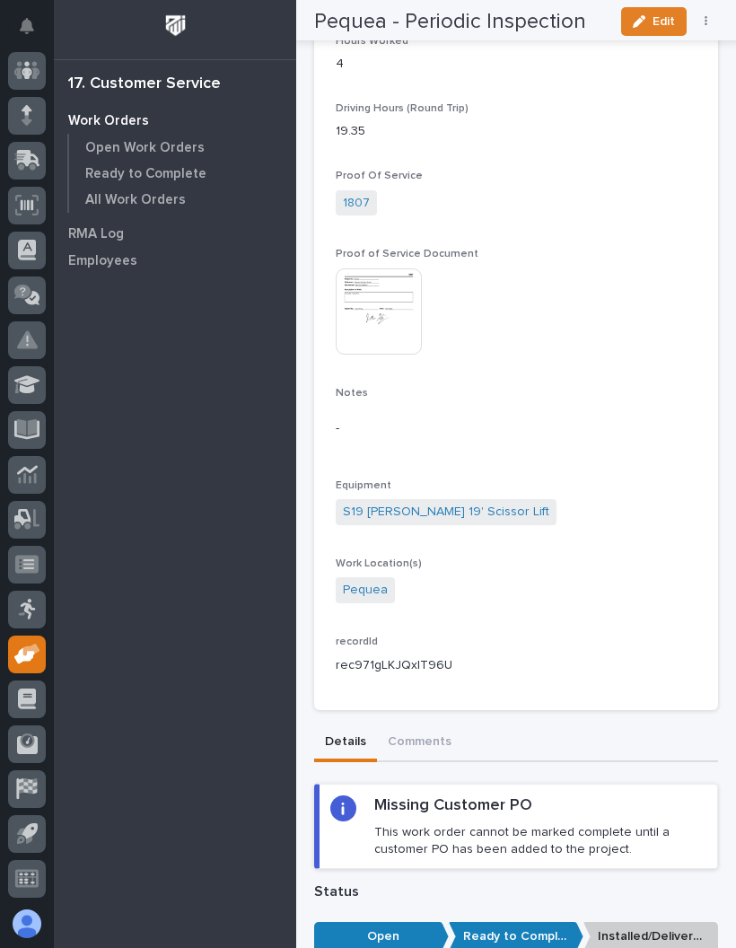
scroll to position [520, 0]
